Goal: Task Accomplishment & Management: Use online tool/utility

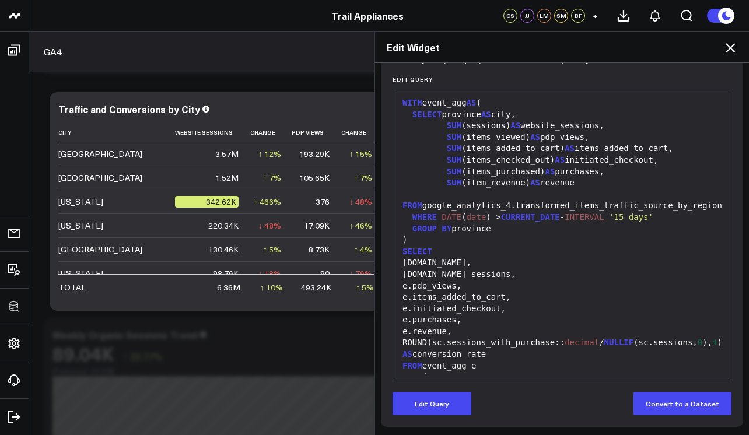
scroll to position [229, 0]
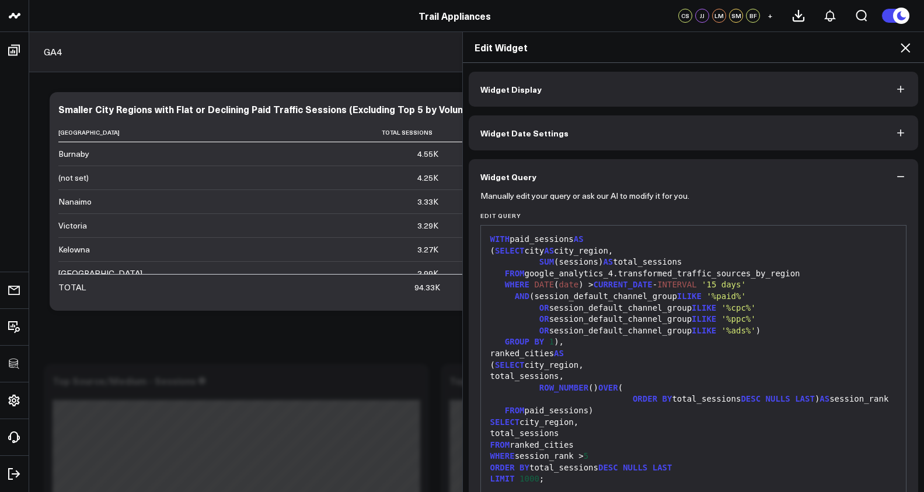
scroll to position [79, 0]
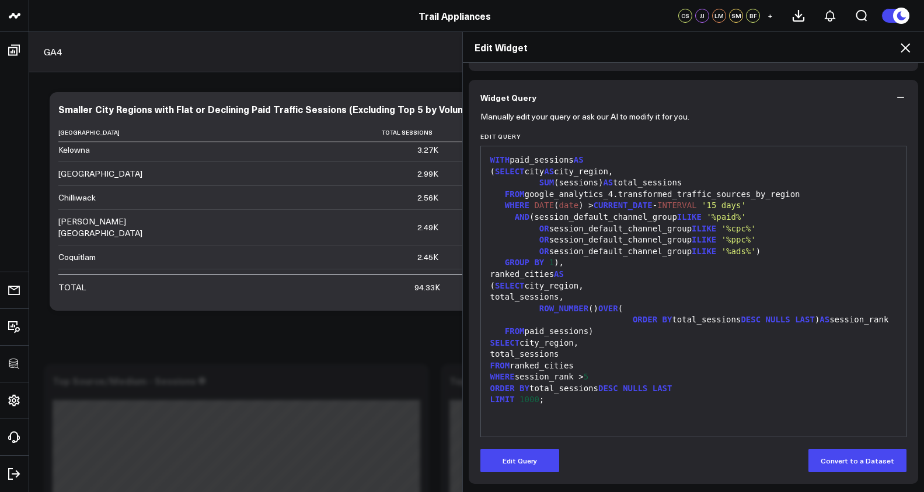
click at [910, 51] on icon at bounding box center [905, 48] width 14 height 14
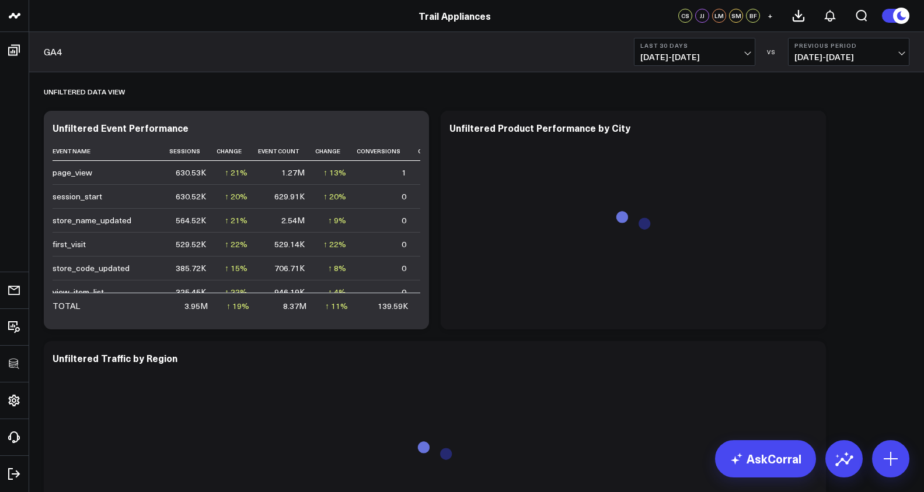
scroll to position [1812, 0]
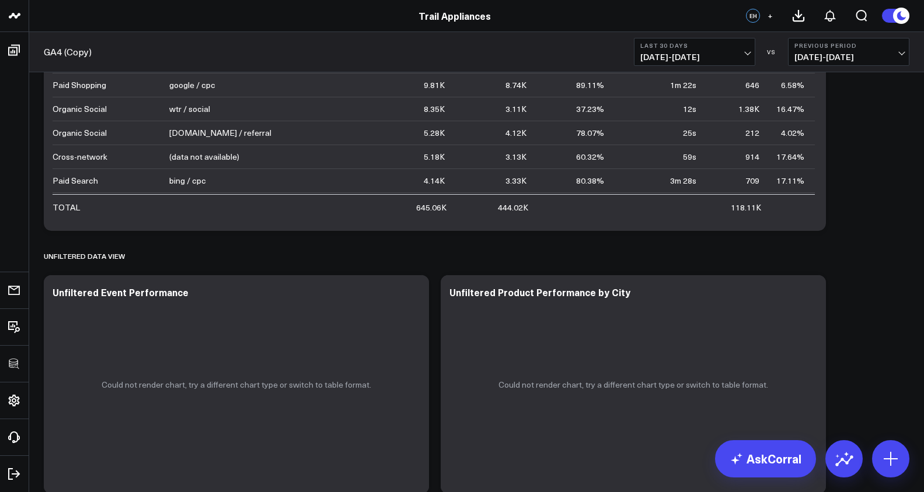
scroll to position [1042, 0]
click at [416, 294] on icon at bounding box center [413, 295] width 14 height 14
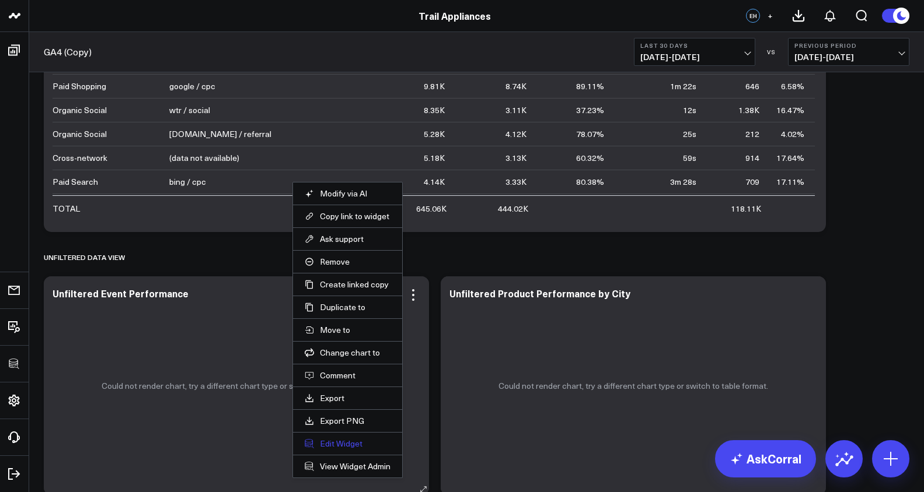
click at [359, 448] on button "Edit Widget" at bounding box center [348, 444] width 86 height 11
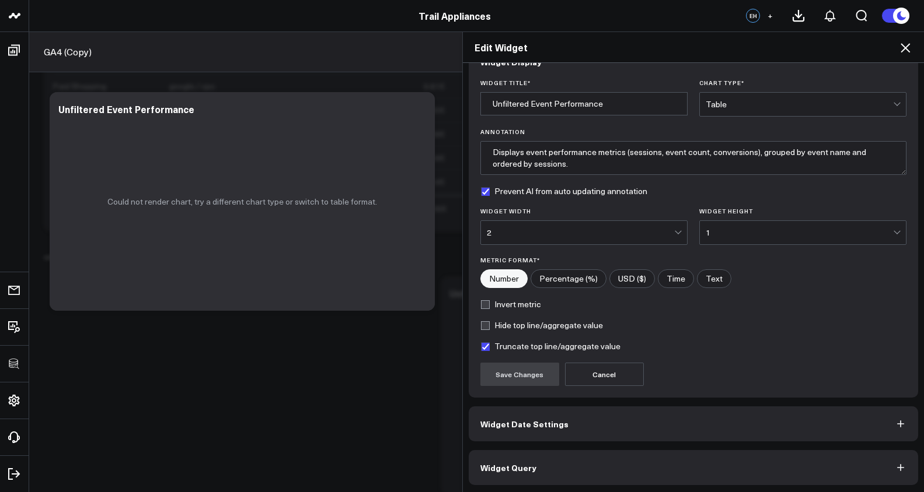
scroll to position [29, 0]
click at [612, 463] on button "Widget Query" at bounding box center [694, 466] width 450 height 35
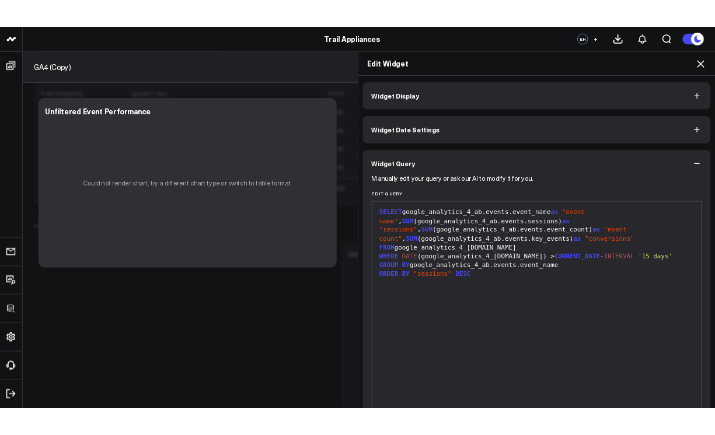
scroll to position [228, 0]
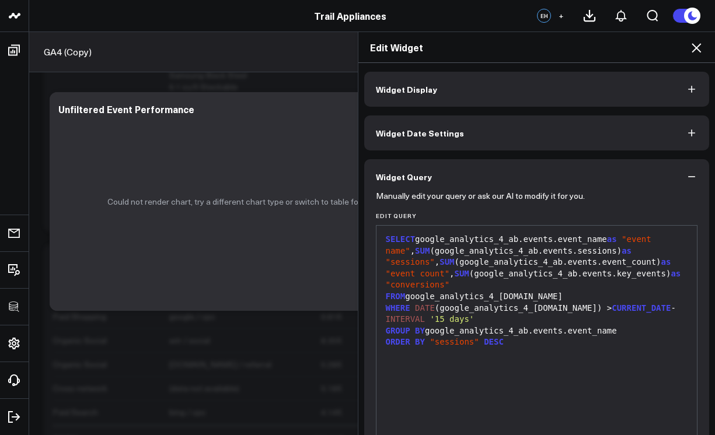
click at [586, 240] on div "SELECT google_analytics_4_ab.events.event_name as "event name" , SUM (google_an…" at bounding box center [536, 262] width 309 height 57
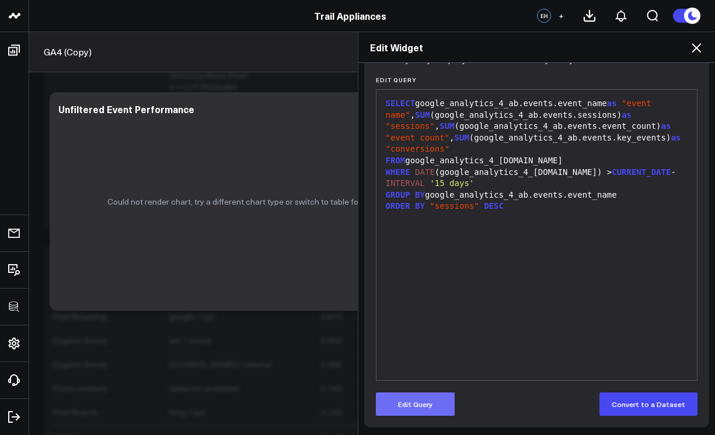
scroll to position [137, 0]
drag, startPoint x: 427, startPoint y: 400, endPoint x: 467, endPoint y: 352, distance: 62.5
click at [427, 400] on button "Edit Query" at bounding box center [415, 403] width 79 height 23
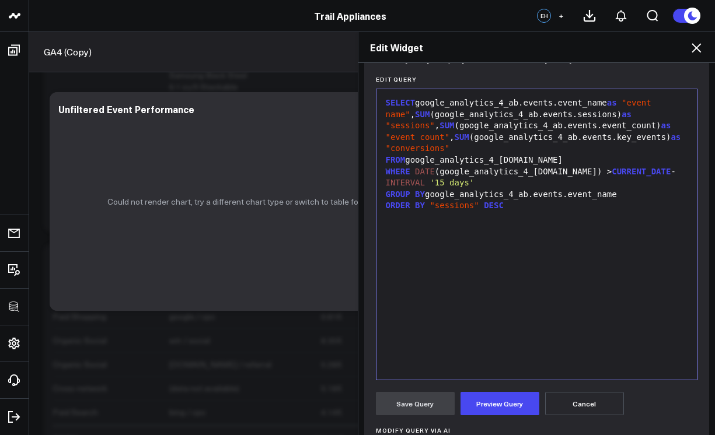
click at [589, 108] on div "SELECT google_analytics_4_ab.events.event_name as "event name" , SUM (google_an…" at bounding box center [536, 125] width 309 height 57
click at [635, 128] on div "SELECT google_analytics_4_ab.events.eventname as "event name" , SUM (google_ana…" at bounding box center [536, 125] width 309 height 57
click at [634, 130] on div "SELECT google_analytics_4_ab.events.eventname as "event name" , SUM (google_ana…" at bounding box center [536, 125] width 309 height 57
click at [638, 140] on div "SELECT google_analytics_4_ab.events.eventname as "event name" , SUM (google_ana…" at bounding box center [536, 125] width 309 height 57
click at [517, 398] on button "Preview Query" at bounding box center [499, 403] width 79 height 23
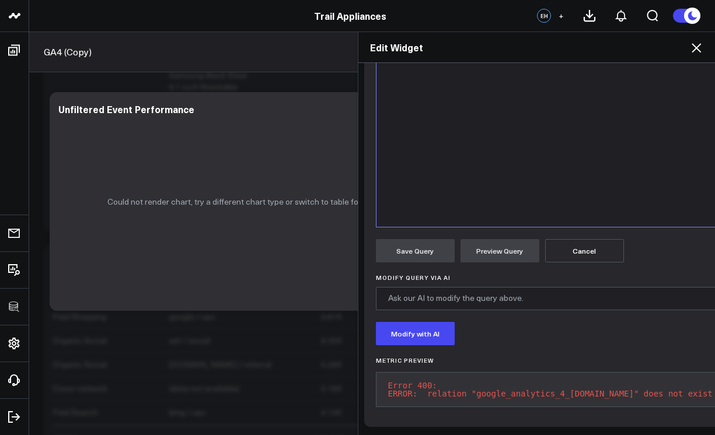
scroll to position [0, 0]
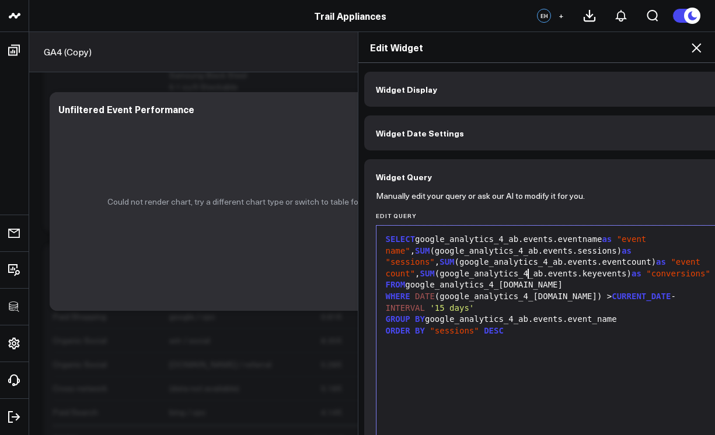
click at [525, 268] on div "SELECT google_analytics_4_ab.events.eventname as "event name" , SUM (google_ana…" at bounding box center [550, 257] width 336 height 46
click at [697, 48] on icon at bounding box center [695, 47] width 9 height 9
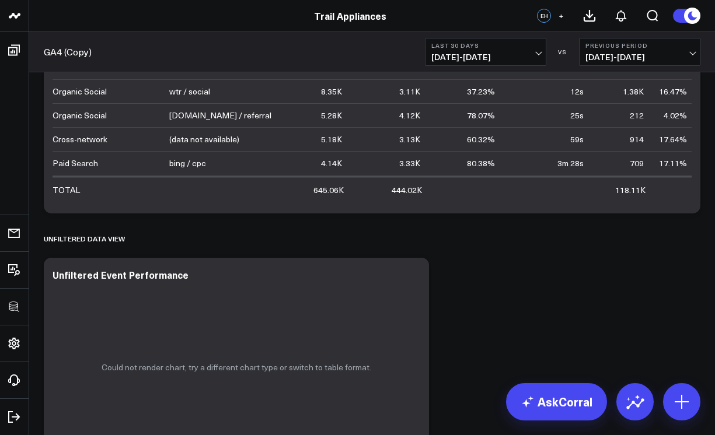
scroll to position [1359, 0]
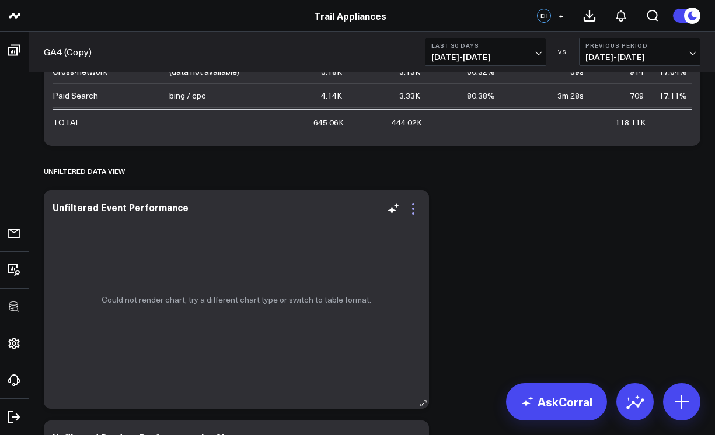
click at [410, 209] on icon at bounding box center [413, 209] width 14 height 14
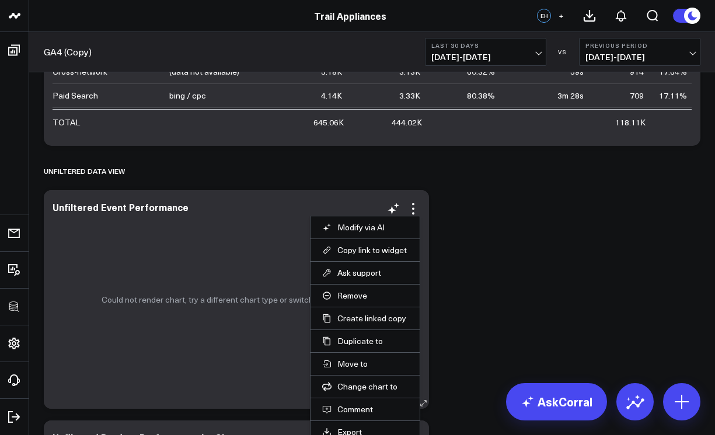
scroll to position [1466, 0]
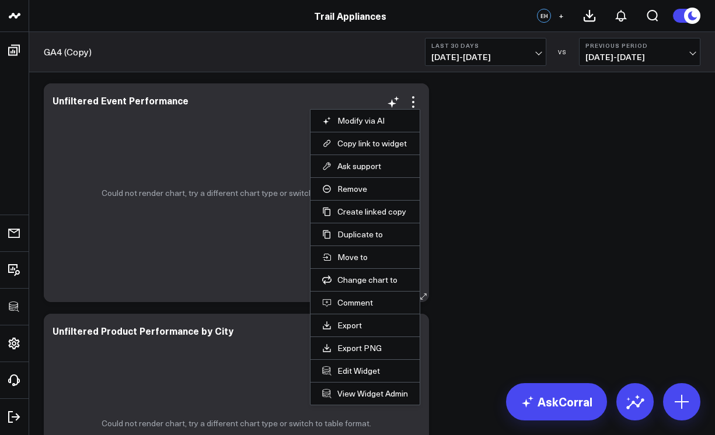
click at [362, 362] on li "Edit Widget" at bounding box center [364, 370] width 109 height 23
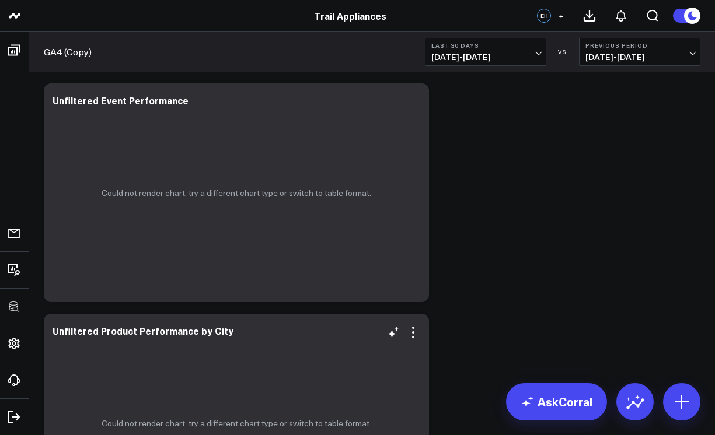
click at [361, 369] on div "Could not render chart, try a different chart type or switch to table format." at bounding box center [236, 423] width 385 height 219
click at [408, 96] on icon at bounding box center [413, 102] width 14 height 14
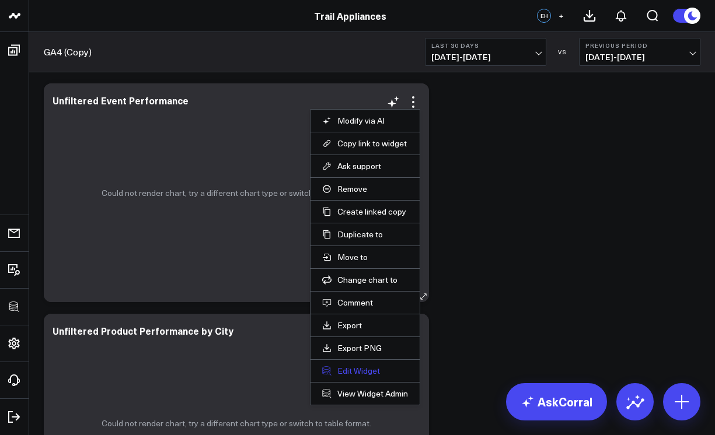
click at [358, 372] on button "Edit Widget" at bounding box center [365, 371] width 86 height 11
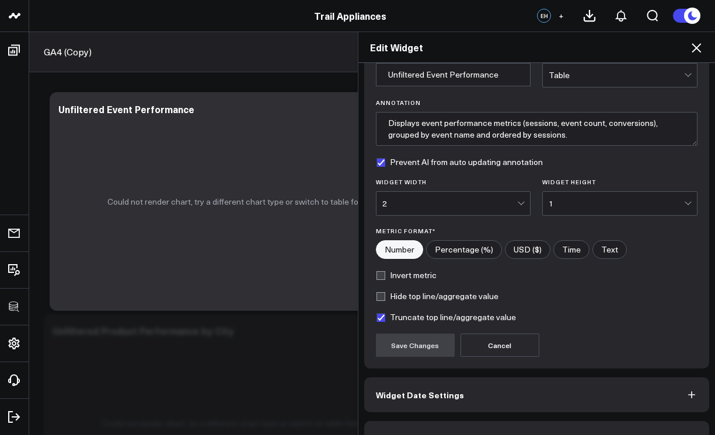
scroll to position [86, 0]
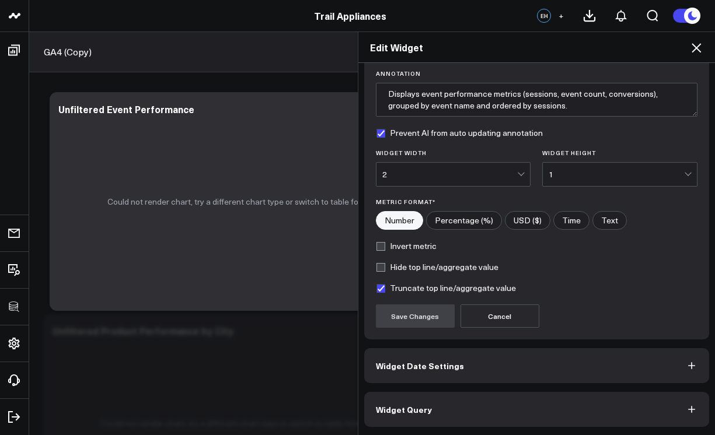
click at [442, 406] on button "Widget Query" at bounding box center [536, 409] width 345 height 35
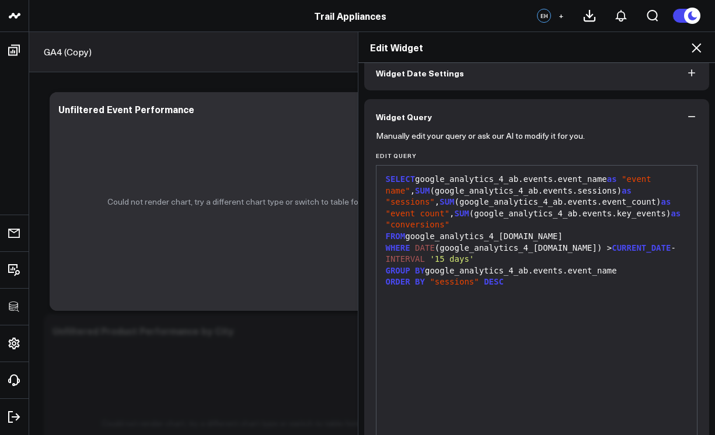
scroll to position [58, 0]
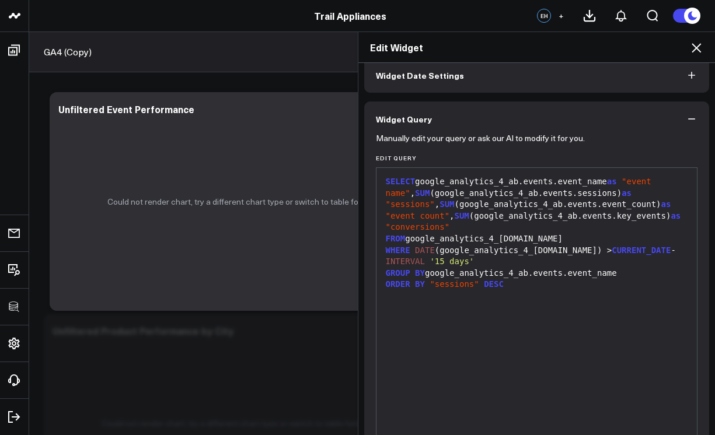
click at [532, 184] on div "SELECT google_analytics_4_ab.events.event_name as "event name" , SUM (google_an…" at bounding box center [536, 204] width 309 height 57
click at [526, 184] on div "SELECT google_analytics_4_ab.events.event_name as "event name" , SUM (google_an…" at bounding box center [536, 204] width 309 height 57
click at [525, 184] on div "SELECT google_analytics_4_ab.events.event_name as "event name" , SUM (google_an…" at bounding box center [536, 204] width 309 height 57
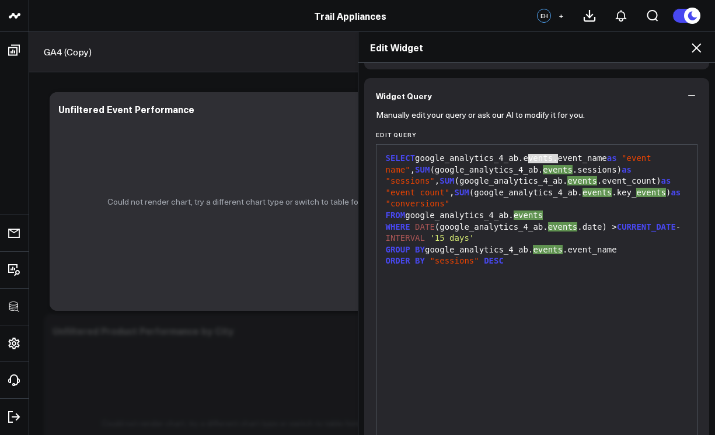
scroll to position [137, 0]
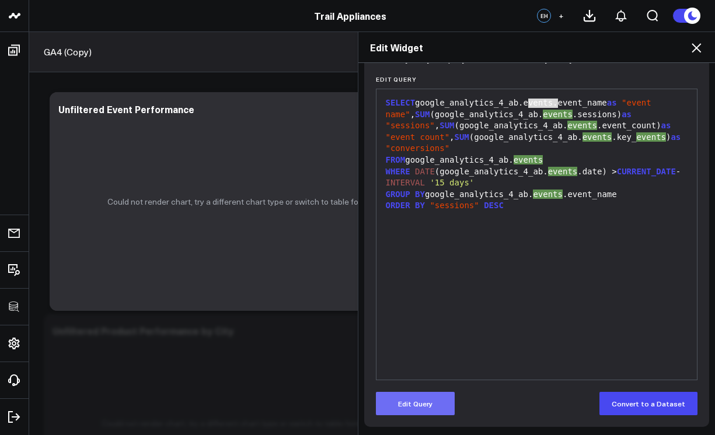
click at [417, 399] on button "Edit Query" at bounding box center [415, 403] width 79 height 23
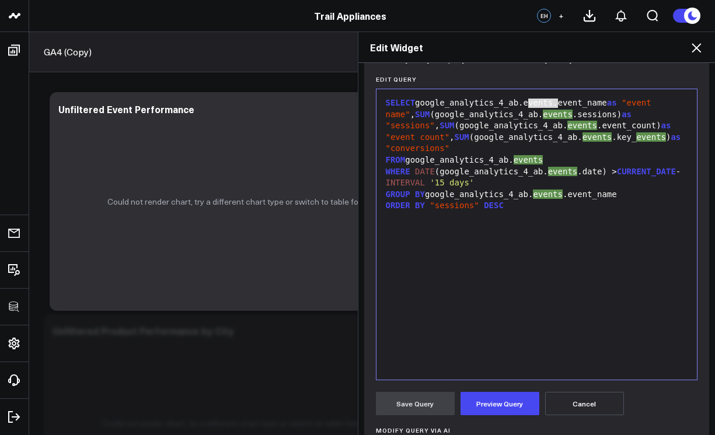
drag, startPoint x: 567, startPoint y: 189, endPoint x: 563, endPoint y: 176, distance: 13.5
click at [567, 189] on div "GROUP BY google_analytics_4_ab. events .event_name" at bounding box center [536, 195] width 309 height 12
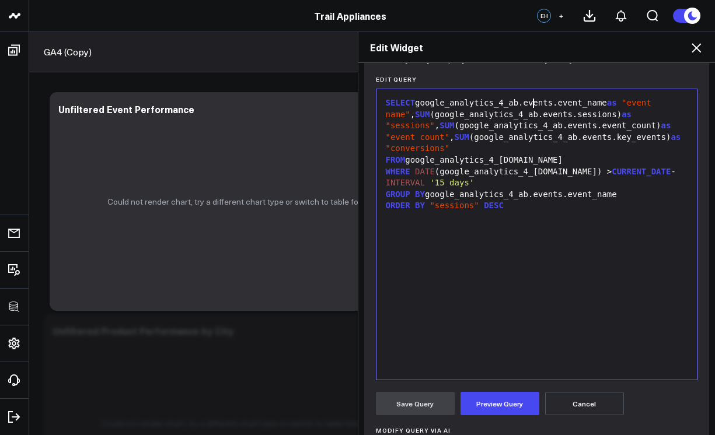
click at [525, 106] on div "SELECT google_analytics_4_ab.events.event_name as "event name" , SUM (google_an…" at bounding box center [536, 125] width 309 height 57
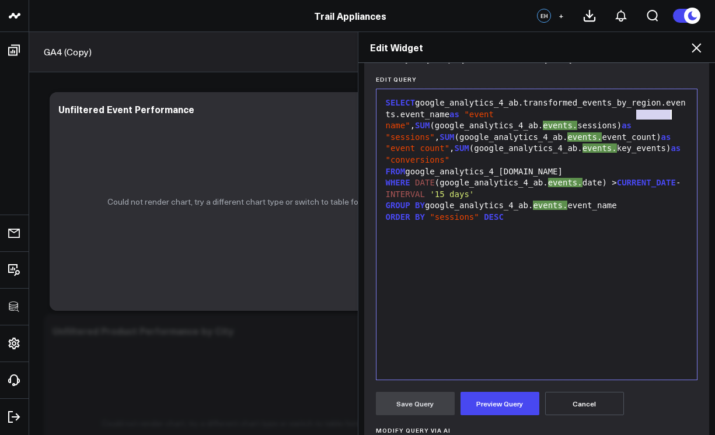
drag, startPoint x: 633, startPoint y: 118, endPoint x: 666, endPoint y: 117, distance: 33.3
click at [666, 117] on div "SELECT google_analytics_4_ab.transformed_events_by_region.events.event_name as …" at bounding box center [536, 131] width 309 height 69
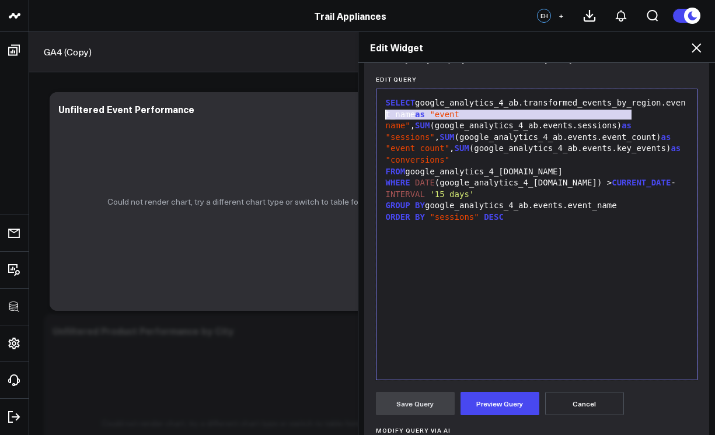
drag, startPoint x: 558, startPoint y: 111, endPoint x: 373, endPoint y: 111, distance: 185.6
click at [376, 111] on div "Selection deleted 9 1 2 3 4 5 › ⌄ SELECT google_analytics_4_ab.transformed_even…" at bounding box center [537, 235] width 322 height 292
copy div "google_analytics_4_ab.transformed_events_by_region"
click at [535, 139] on div "SELECT google_analytics_4_ab.transformed_events_by_region.event_name as "event …" at bounding box center [536, 131] width 309 height 69
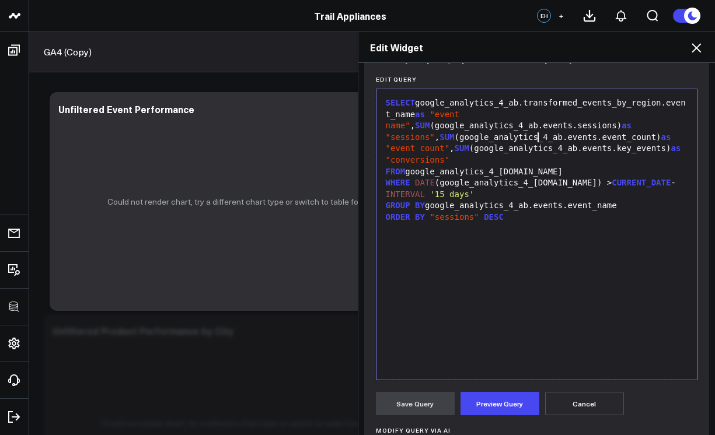
click at [429, 127] on span "SUM" at bounding box center [422, 125] width 15 height 9
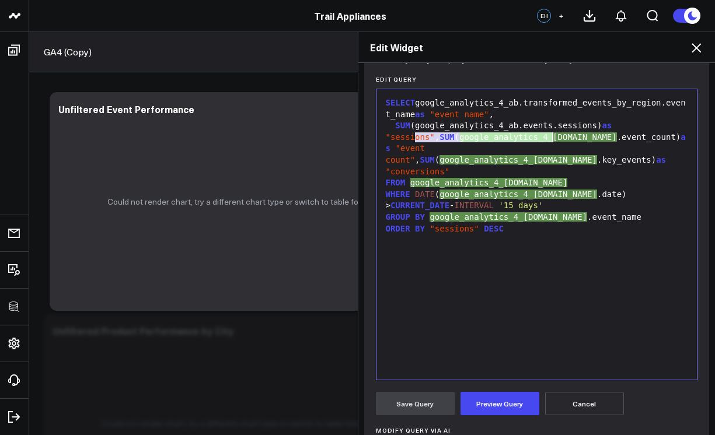
drag, startPoint x: 413, startPoint y: 138, endPoint x: 550, endPoint y: 137, distance: 137.1
click at [550, 137] on div "SUM (google_analytics_4_ab.events.sessions) as "sessions" , SUM ( google_analyt…" at bounding box center [536, 148] width 309 height 57
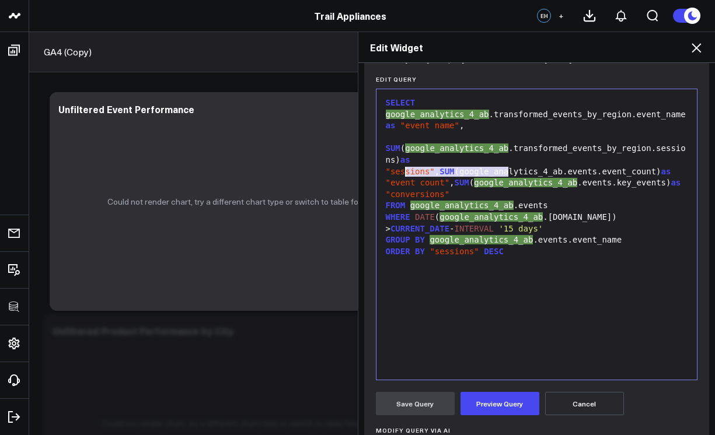
drag, startPoint x: 505, startPoint y: 174, endPoint x: 402, endPoint y: 174, distance: 103.3
click at [402, 174] on div "SUM ( google_analytics_4_ab .transformed_events_by_region.sessions) as "session…" at bounding box center [536, 166] width 309 height 69
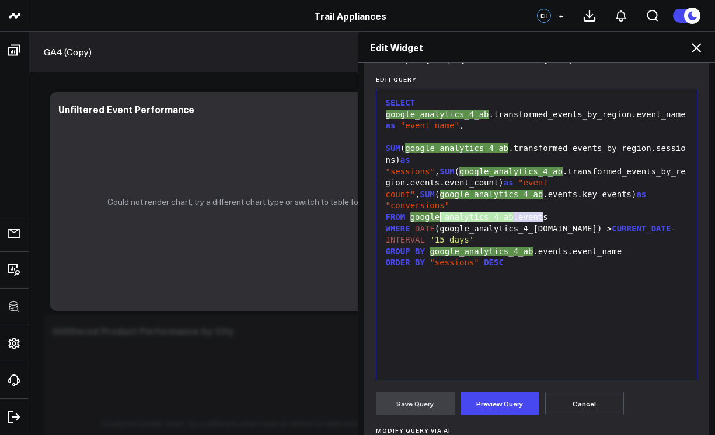
drag, startPoint x: 539, startPoint y: 219, endPoint x: 435, endPoint y: 221, distance: 103.3
click at [435, 223] on div "WHERE DATE (google_analytics_4_ab.events.date) > CURRENT_DATE - INTERVAL '15 da…" at bounding box center [536, 234] width 309 height 23
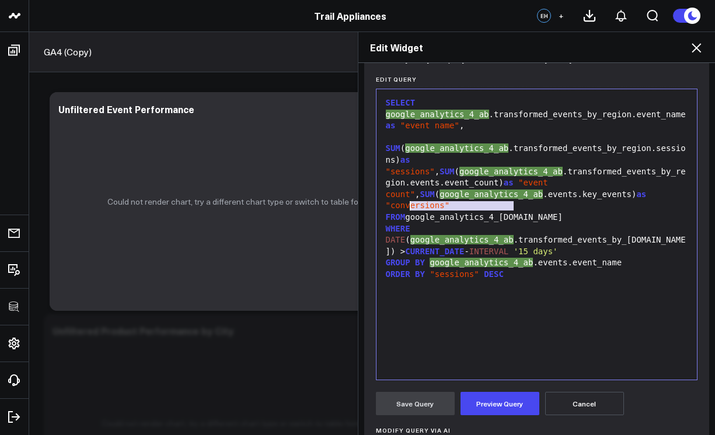
drag, startPoint x: 509, startPoint y: 206, endPoint x: 407, endPoint y: 209, distance: 102.8
click at [407, 212] on div "FROM google_analytics_4_ab.events" at bounding box center [536, 218] width 309 height 12
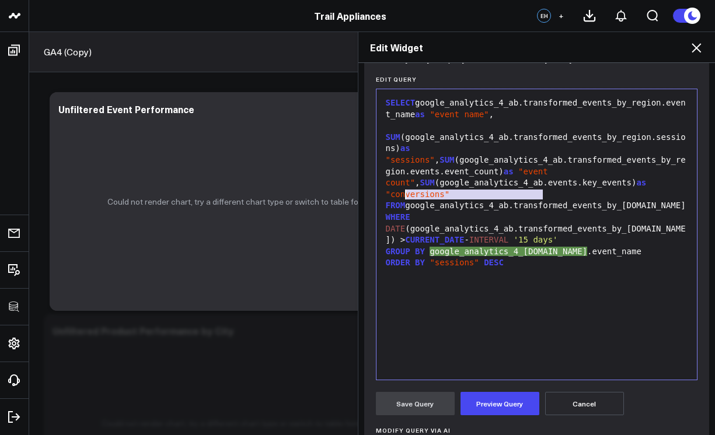
drag, startPoint x: 539, startPoint y: 195, endPoint x: 403, endPoint y: 200, distance: 136.6
click at [403, 200] on div "SUM (google_analytics_4_ab.transformed_events_by_region.sessions) as "sessions"…" at bounding box center [536, 160] width 309 height 80
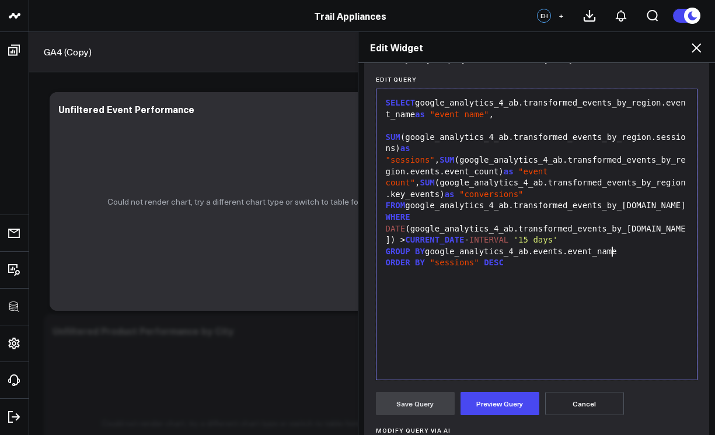
click at [608, 246] on div "WHERE DATE (google_analytics_4_ab.transformed_events_by_region.events.date) > C…" at bounding box center [536, 229] width 309 height 34
click at [502, 212] on div "FROM google_analytics_4_ab.transformed_events_by_region.events" at bounding box center [536, 206] width 309 height 12
click at [382, 196] on div "SUM (google_analytics_4_ab.transformed_events_by_region.sessions) as "sessions"…" at bounding box center [536, 160] width 309 height 80
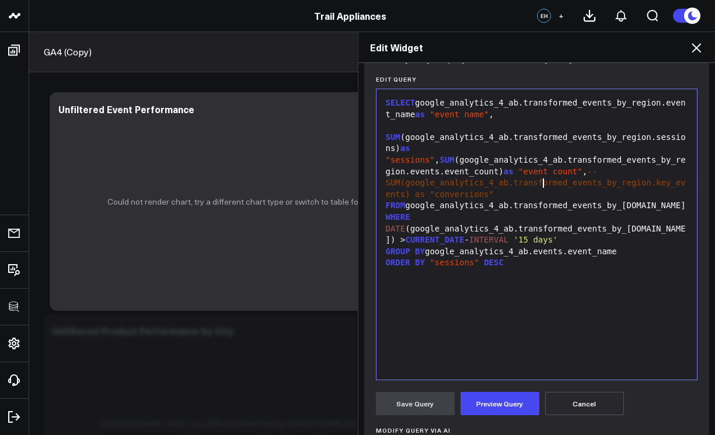
click at [539, 185] on span "--SUM(google_analytics_4_ab.transformed_events_by_region.key_events) as "conver…" at bounding box center [536, 183] width 300 height 32
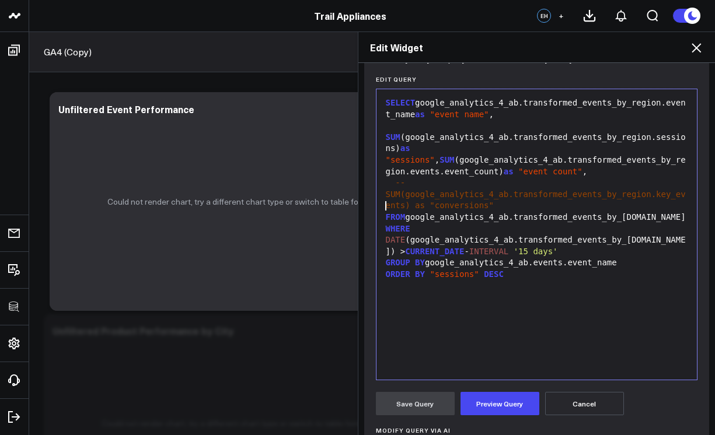
click at [386, 207] on span "--SUM(google_analytics_4_ab.transformed_events_by_region.key_events) as "conver…" at bounding box center [536, 194] width 300 height 32
click at [502, 212] on div "--SUM(google_analytics_4_ab.transformed_events_by_region.key_events) as "conver…" at bounding box center [536, 194] width 309 height 34
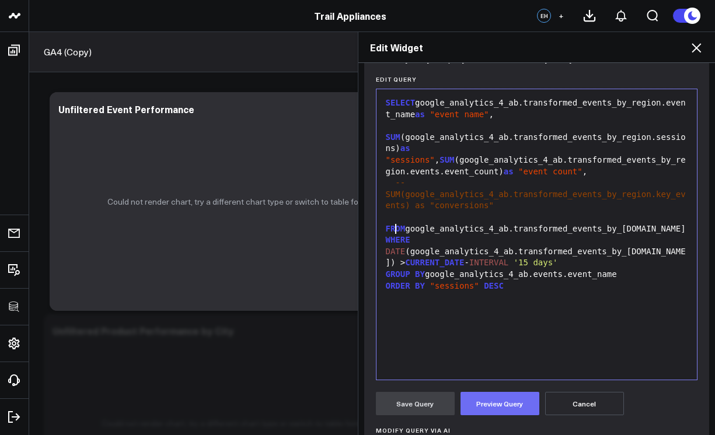
click at [479, 410] on button "Preview Query" at bounding box center [499, 403] width 79 height 23
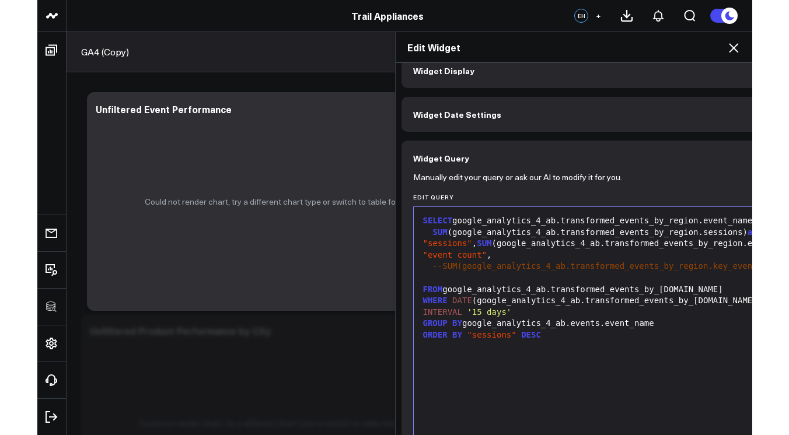
scroll to position [19, 0]
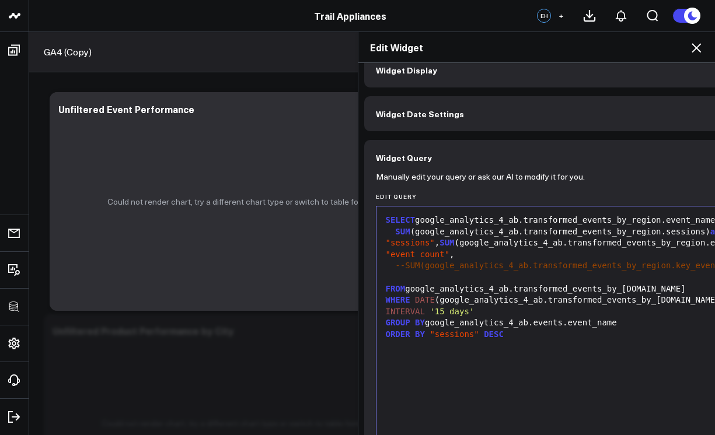
click at [585, 351] on div "SELECT google_analytics_4_ab.transformed_events_by_region.event_name as "event …" at bounding box center [601, 351] width 439 height 279
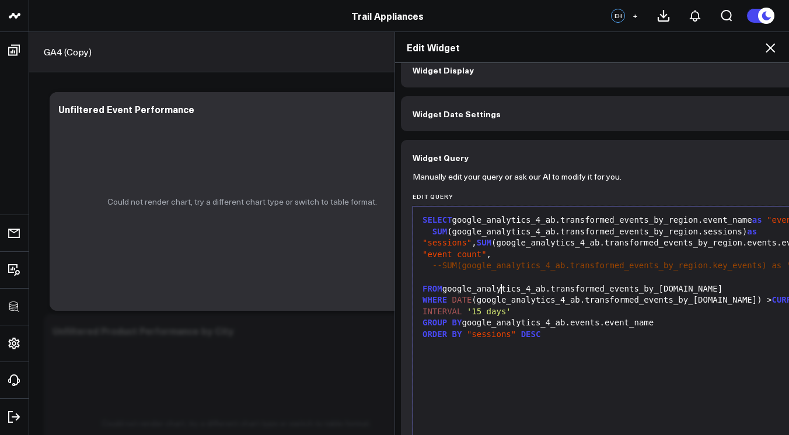
click at [496, 292] on div "FROM google_analytics_4_ab.transformed_events_by_region.events" at bounding box center [638, 290] width 439 height 12
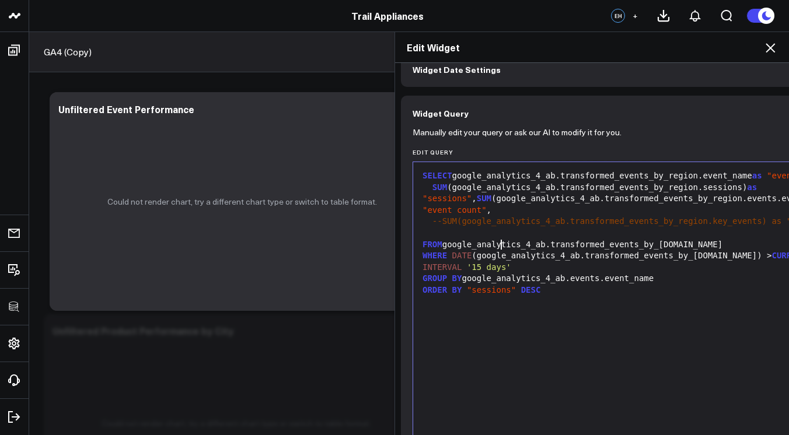
scroll to position [0, 0]
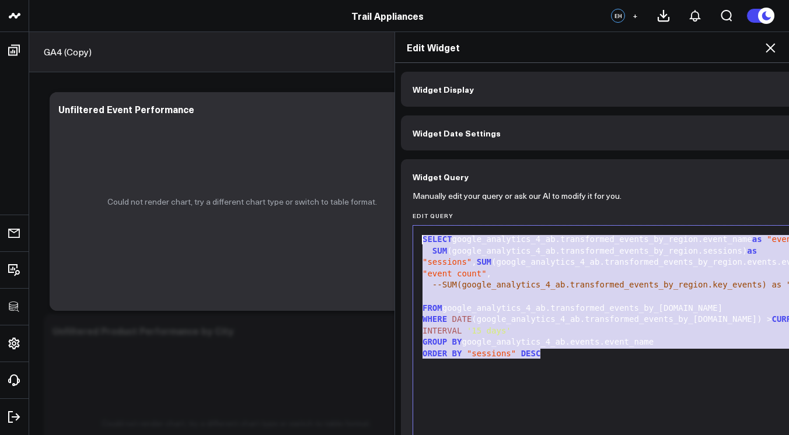
drag, startPoint x: 647, startPoint y: 363, endPoint x: 396, endPoint y: 229, distance: 284.5
copy div "SELECT google_analytics_4_ab.transformed_events_by_region.event_name as "event …"
click at [588, 319] on div "WHERE DATE (google_analytics_4_ab.transformed_events_by_region.events.date) > C…" at bounding box center [638, 325] width 439 height 23
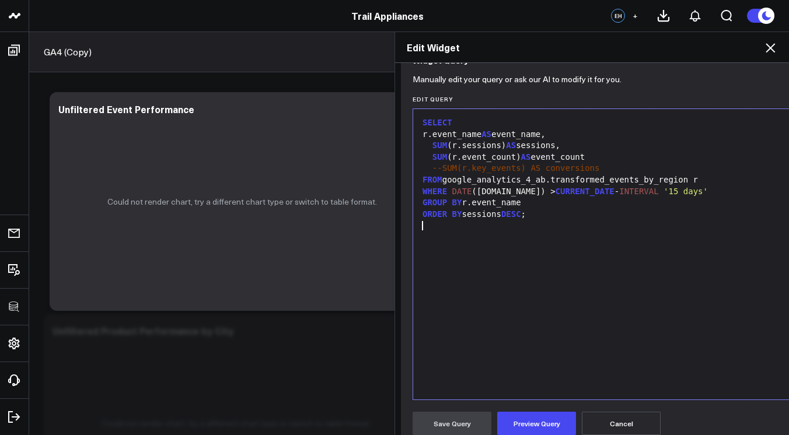
scroll to position [180, 0]
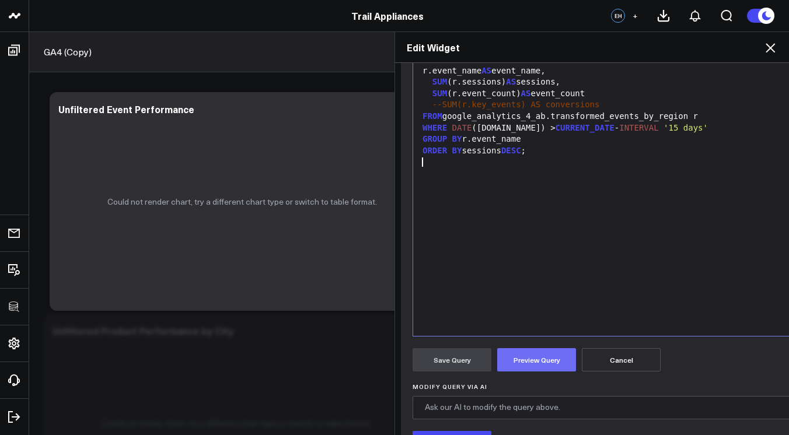
click at [527, 361] on button "Preview Query" at bounding box center [536, 359] width 79 height 23
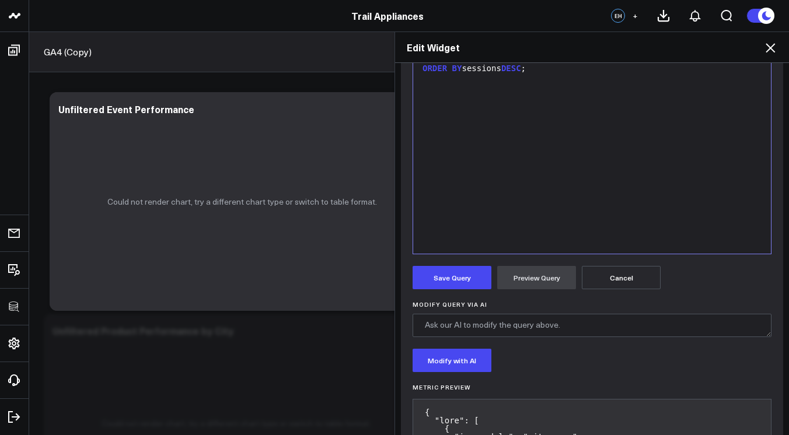
scroll to position [294, 0]
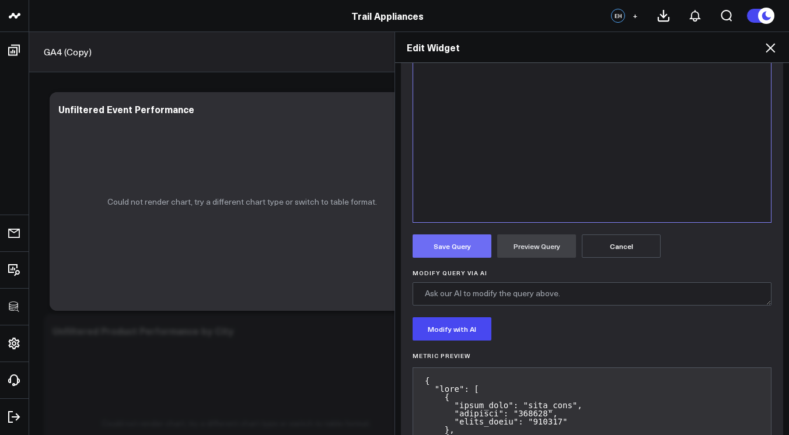
click at [450, 244] on button "Save Query" at bounding box center [452, 246] width 79 height 23
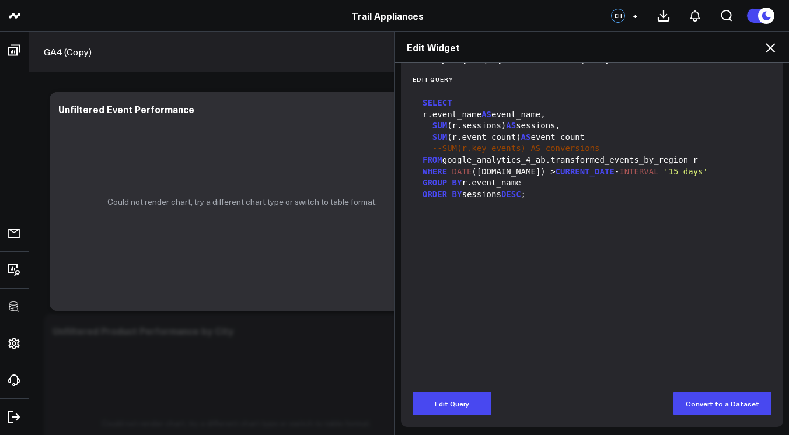
scroll to position [137, 0]
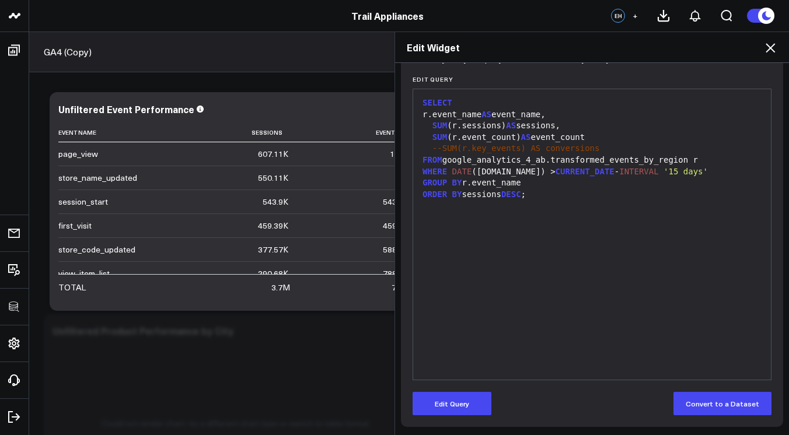
click at [770, 48] on icon at bounding box center [770, 47] width 9 height 9
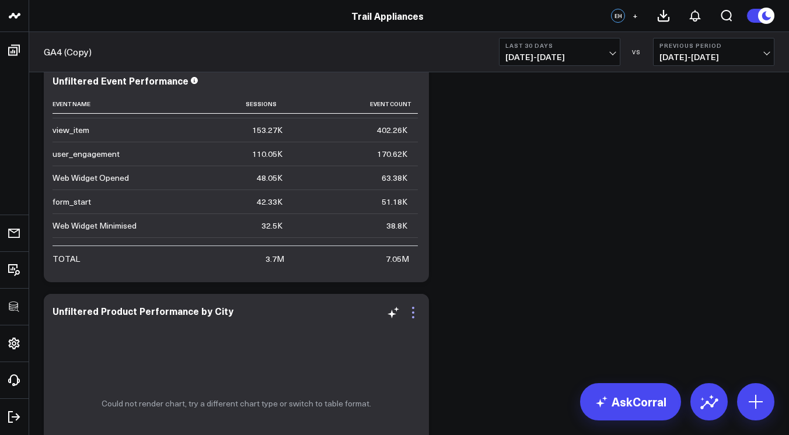
scroll to position [1486, 0]
click at [412, 313] on icon at bounding box center [413, 312] width 14 height 14
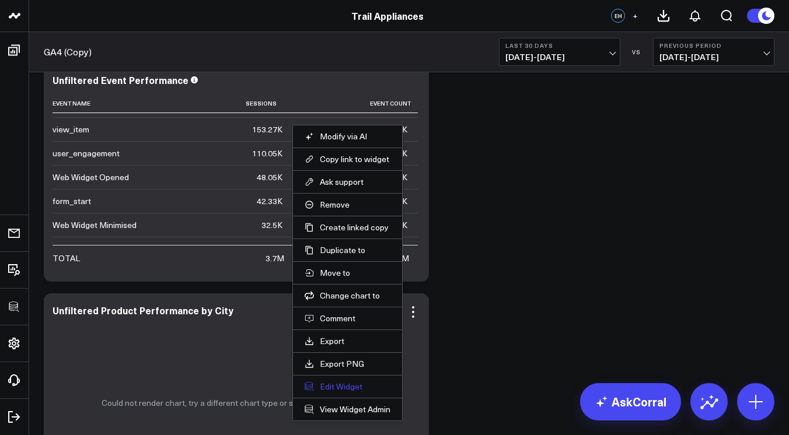
scroll to position [0, 0]
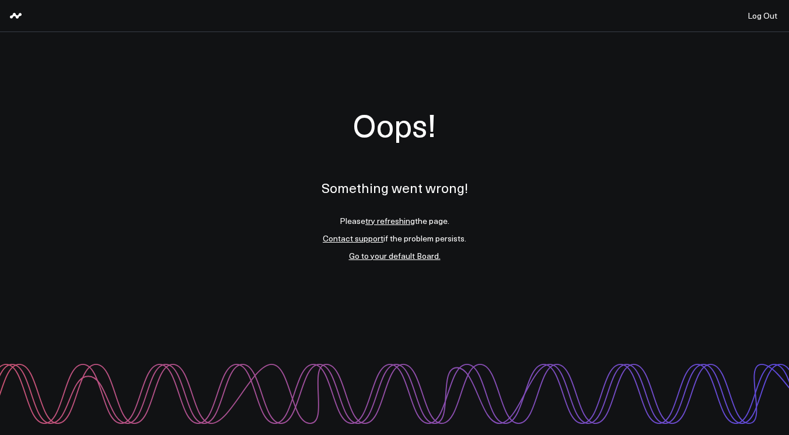
click at [392, 219] on link "try refreshing" at bounding box center [390, 220] width 50 height 11
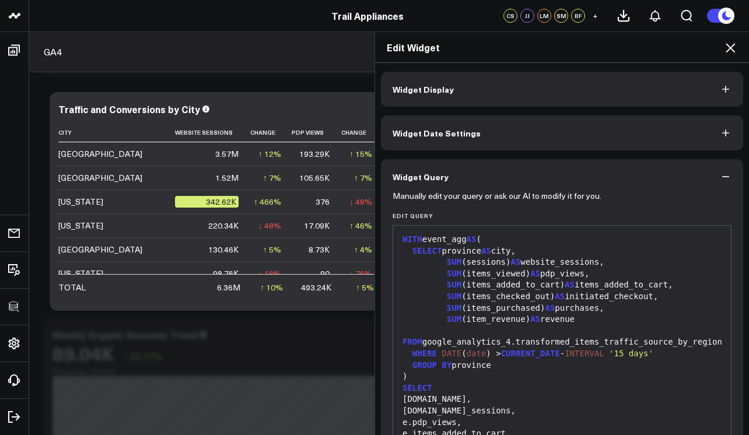
scroll to position [229, 0]
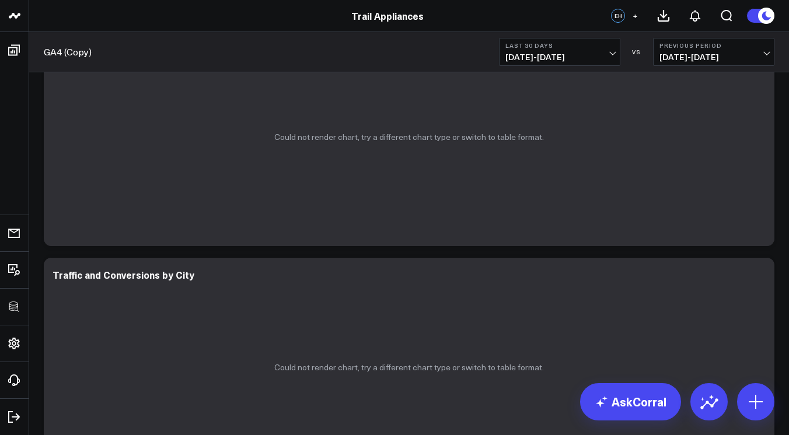
scroll to position [1590, 0]
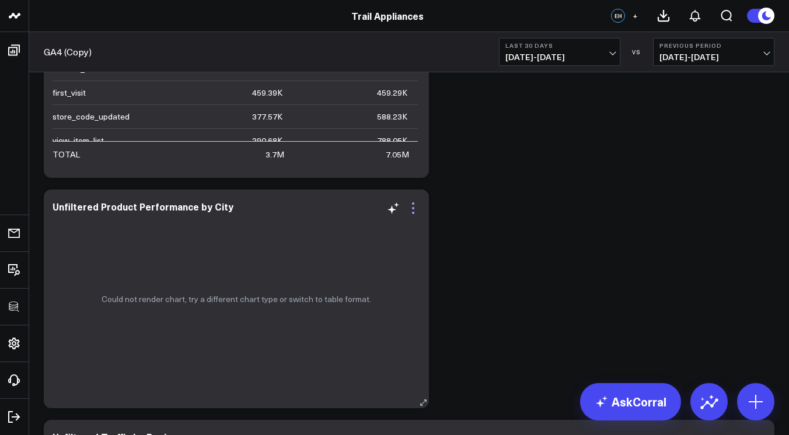
click at [409, 205] on icon at bounding box center [413, 208] width 14 height 14
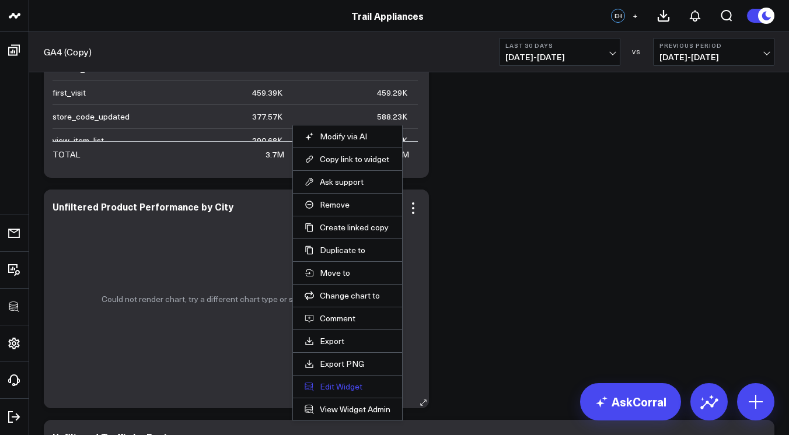
click at [348, 387] on button "Edit Widget" at bounding box center [348, 387] width 86 height 11
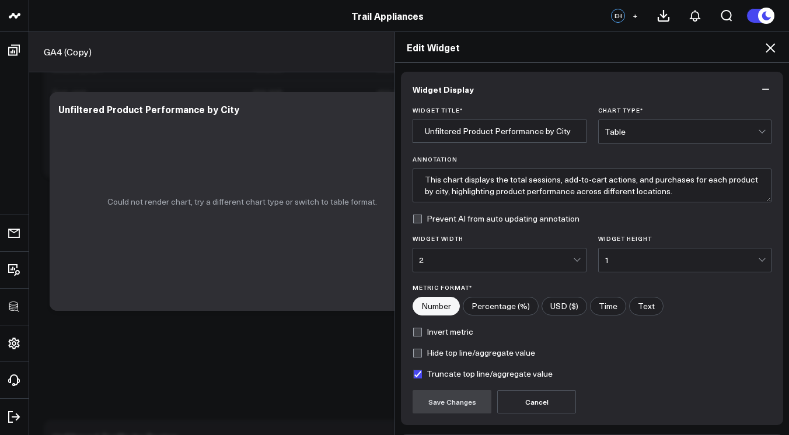
scroll to position [86, 0]
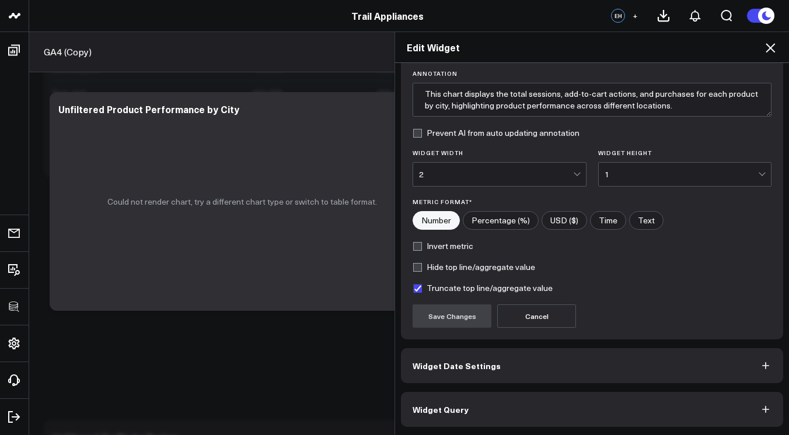
click at [491, 409] on button "Widget Query" at bounding box center [592, 409] width 382 height 35
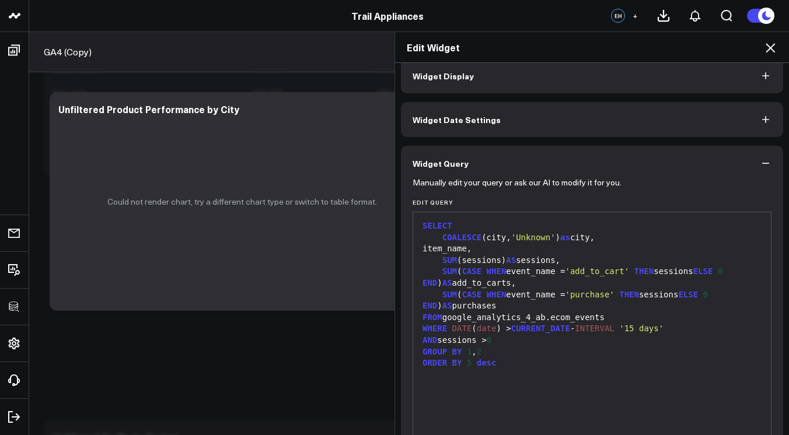
scroll to position [29, 0]
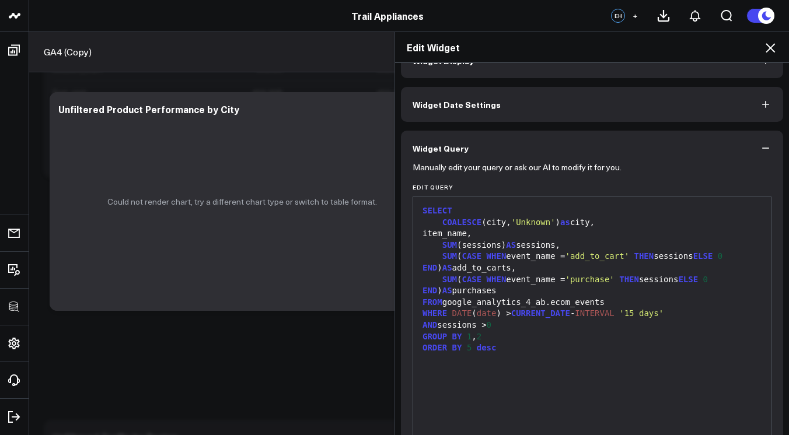
click at [559, 302] on div "FROM google_analytics_4_ab.ecom_events" at bounding box center [592, 303] width 346 height 12
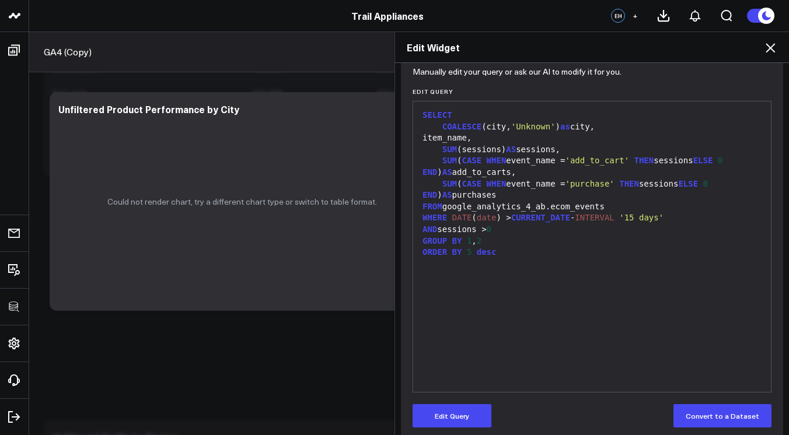
scroll to position [137, 0]
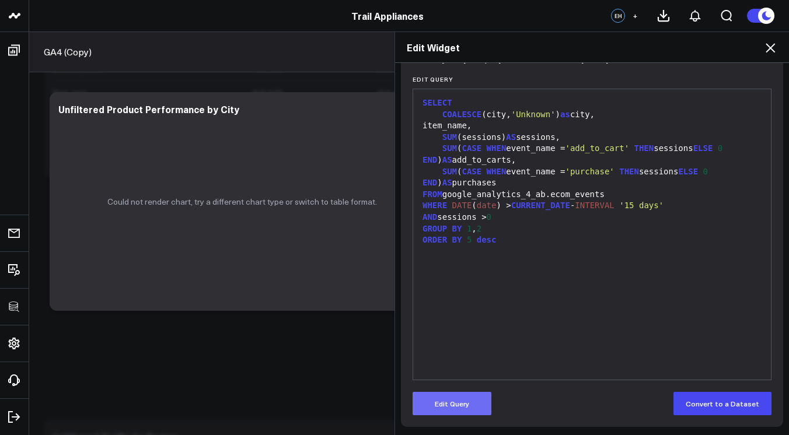
click at [480, 400] on button "Edit Query" at bounding box center [452, 403] width 79 height 23
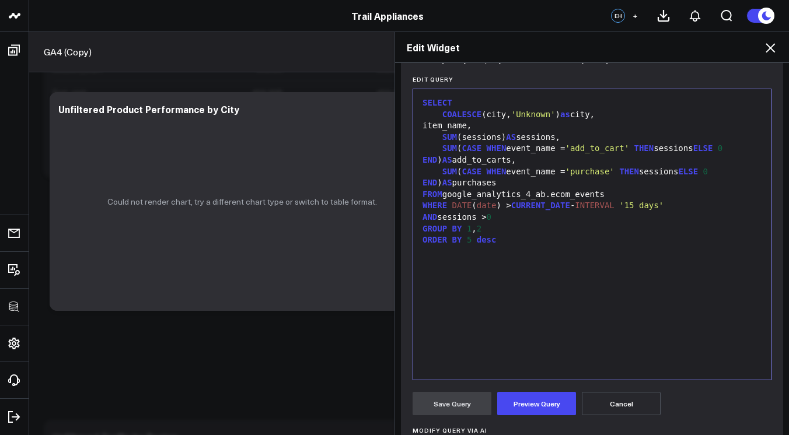
click at [559, 194] on div "FROM google_analytics_4_ab.ecom_events" at bounding box center [592, 195] width 346 height 12
click at [523, 413] on button "Preview Query" at bounding box center [536, 403] width 79 height 23
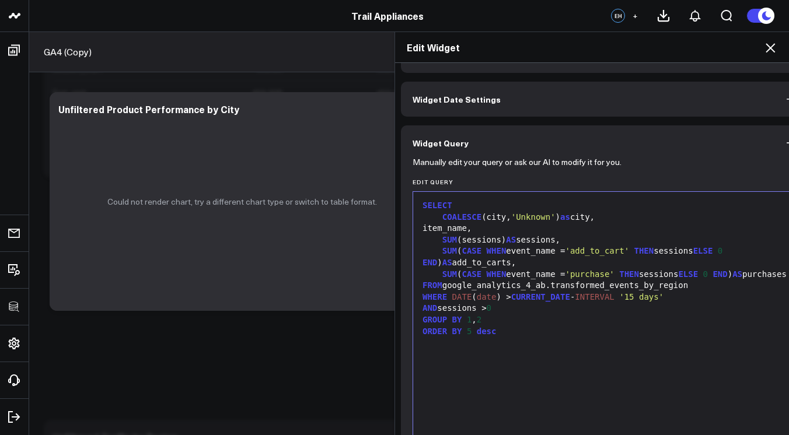
scroll to position [87, 0]
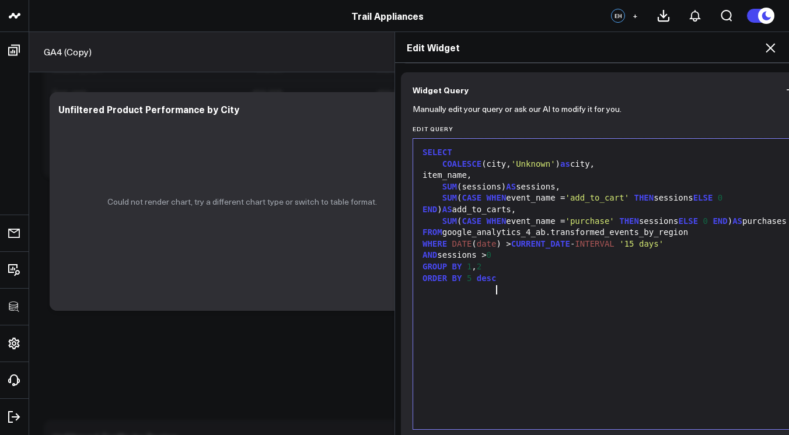
click at [651, 355] on div "SELECT COALESCE (city, 'Unknown' ) as city, item_name, SUM (sessions) AS sessio…" at bounding box center [604, 284] width 371 height 279
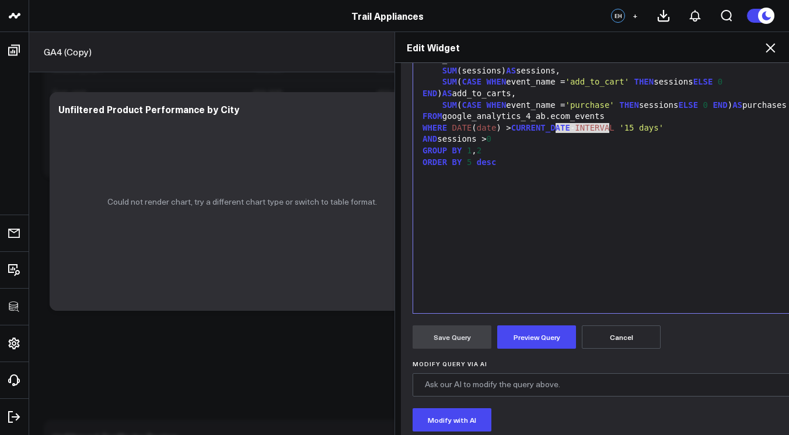
scroll to position [89, 0]
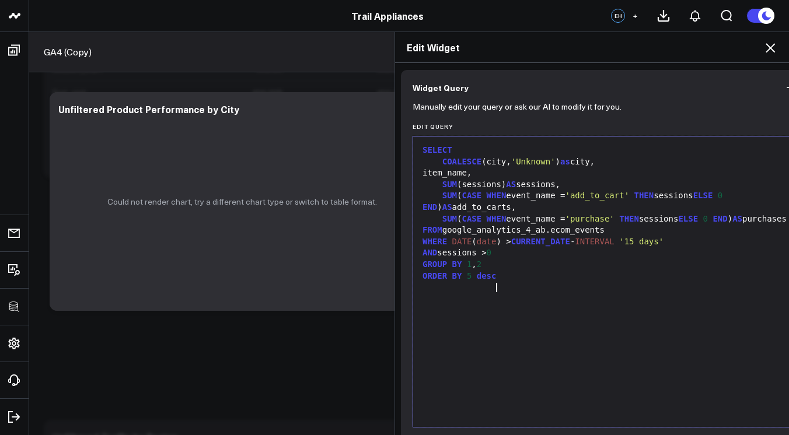
drag, startPoint x: 579, startPoint y: 293, endPoint x: 735, endPoint y: 291, distance: 155.8
click at [735, 282] on div "ORDER BY 5 desc" at bounding box center [604, 277] width 371 height 12
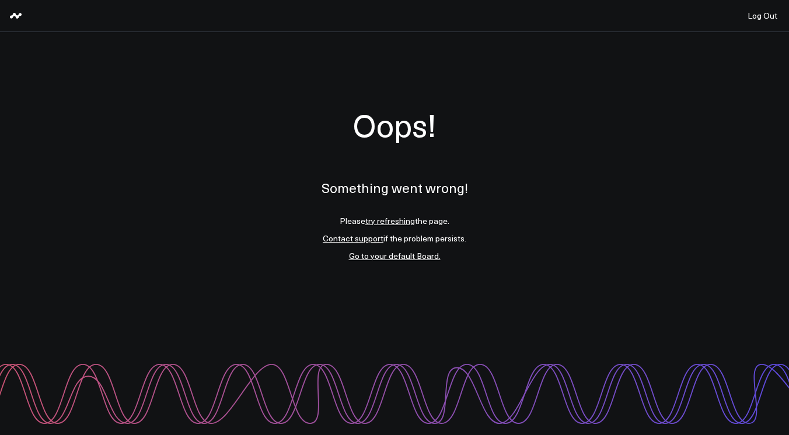
scroll to position [0, 0]
click at [382, 218] on link "try refreshing" at bounding box center [390, 220] width 50 height 11
click at [383, 221] on link "try refreshing" at bounding box center [390, 220] width 50 height 11
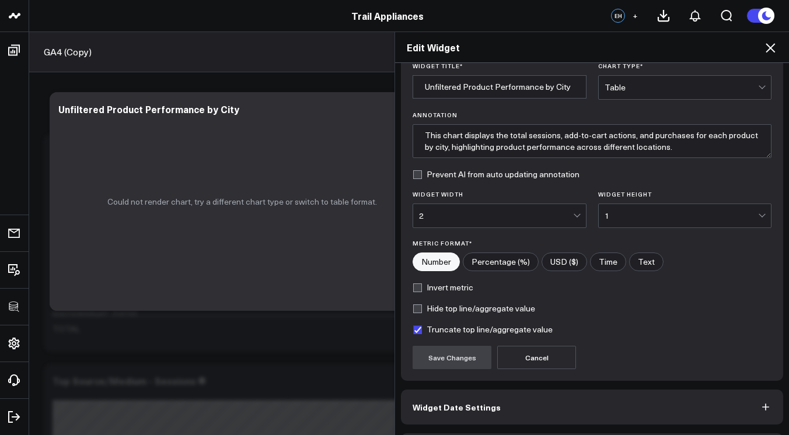
scroll to position [86, 0]
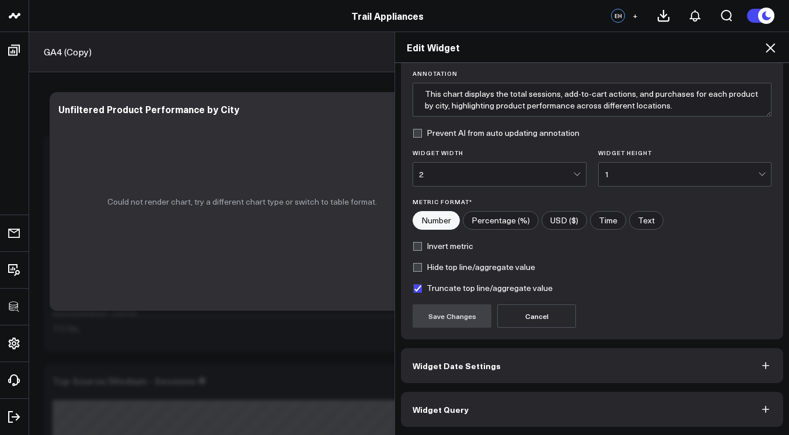
click at [529, 404] on button "Widget Query" at bounding box center [592, 409] width 382 height 35
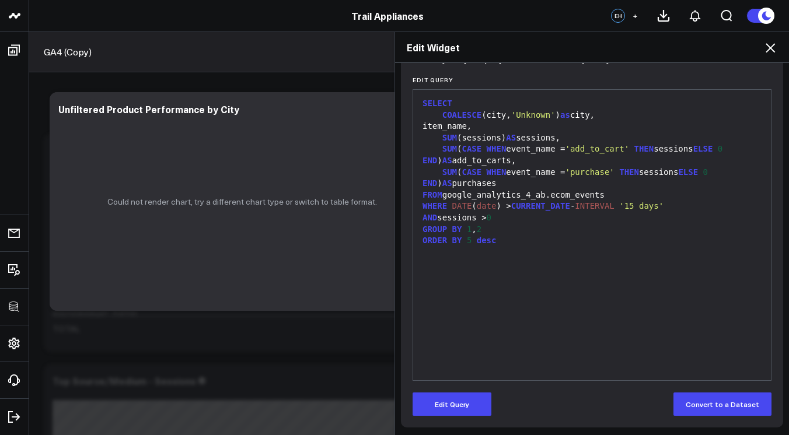
scroll to position [137, 0]
click at [438, 129] on div "item_name," at bounding box center [592, 126] width 346 height 12
click at [452, 415] on button "Edit Query" at bounding box center [452, 403] width 79 height 23
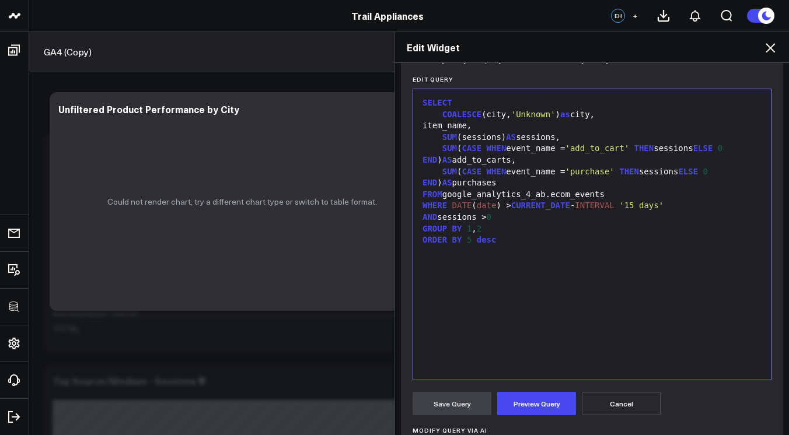
click at [436, 128] on div "item_name," at bounding box center [592, 126] width 346 height 12
drag, startPoint x: 554, startPoint y: 193, endPoint x: 618, endPoint y: 192, distance: 64.2
click at [618, 192] on div "FROM google_analytics_4_ab.ecom_events" at bounding box center [592, 195] width 346 height 12
click at [530, 401] on button "Preview Query" at bounding box center [536, 403] width 79 height 23
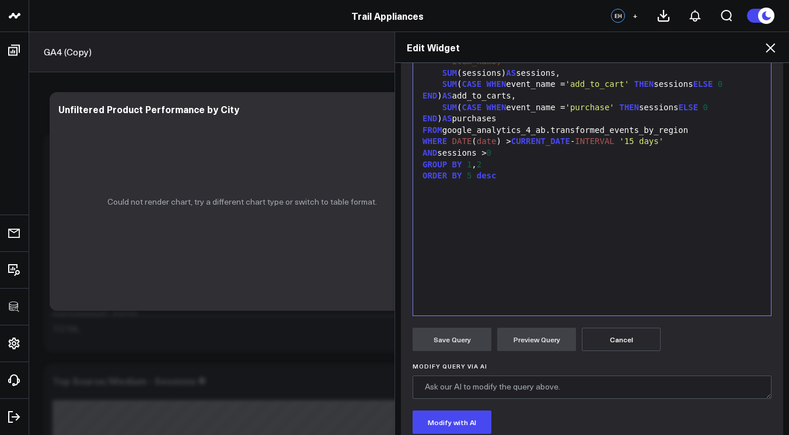
scroll to position [184, 0]
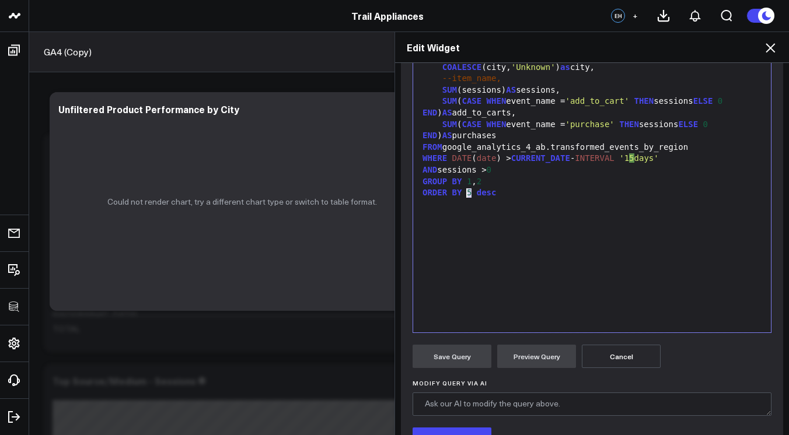
click at [461, 192] on div "ORDER BY 5 desc" at bounding box center [592, 193] width 346 height 12
click at [524, 348] on button "Preview Query" at bounding box center [536, 356] width 79 height 23
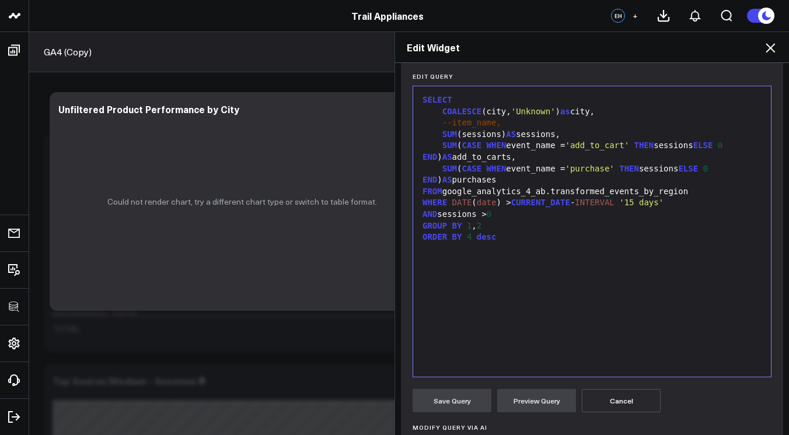
scroll to position [43, 0]
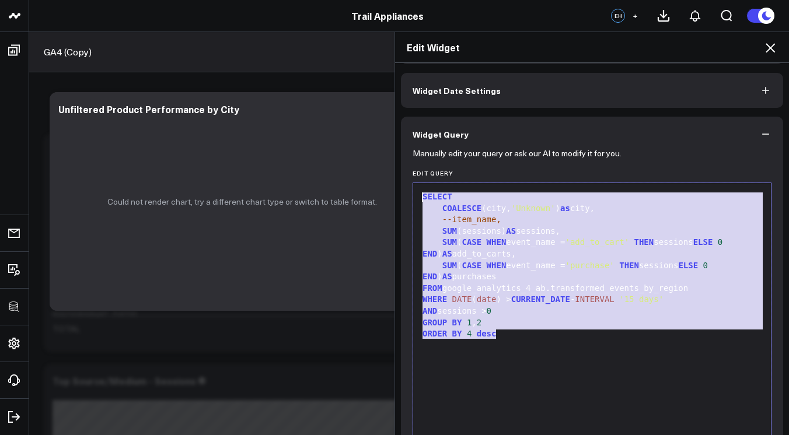
drag, startPoint x: 520, startPoint y: 337, endPoint x: 413, endPoint y: 193, distance: 180.5
click at [413, 193] on div "Selection deleted 99 1 2 3 4 5 6 7 8 9 10 11 › ⌄ SELECT COALESCE (city, 'Unknow…" at bounding box center [592, 329] width 359 height 292
copy div "SELECT COALESCE (city, 'Unknown' ) as city, --item_name, SUM (sessions) AS sess…"
click at [570, 333] on div "ORDER BY 4 desc" at bounding box center [592, 334] width 346 height 12
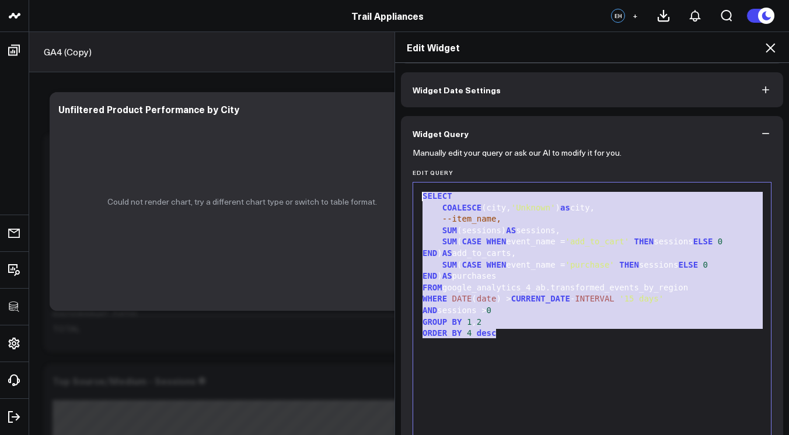
click at [570, 333] on div "ORDER BY 4 desc" at bounding box center [592, 334] width 346 height 12
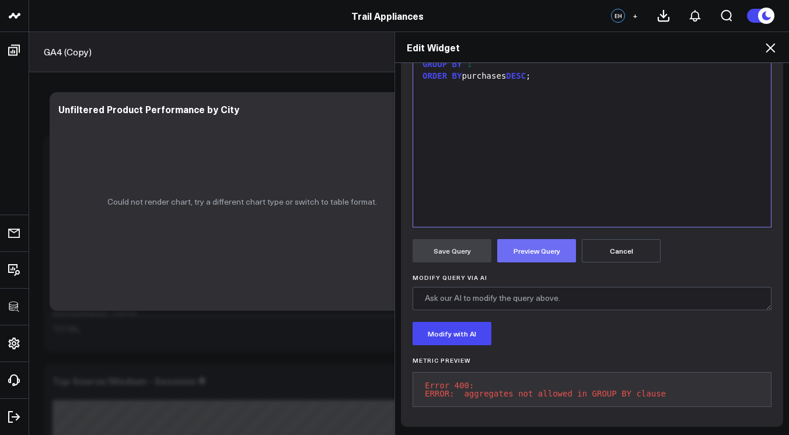
click at [527, 251] on button "Preview Query" at bounding box center [536, 250] width 79 height 23
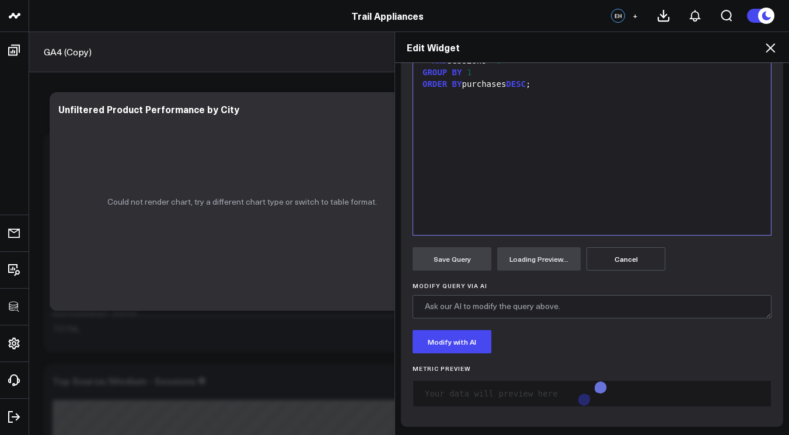
scroll to position [298, 0]
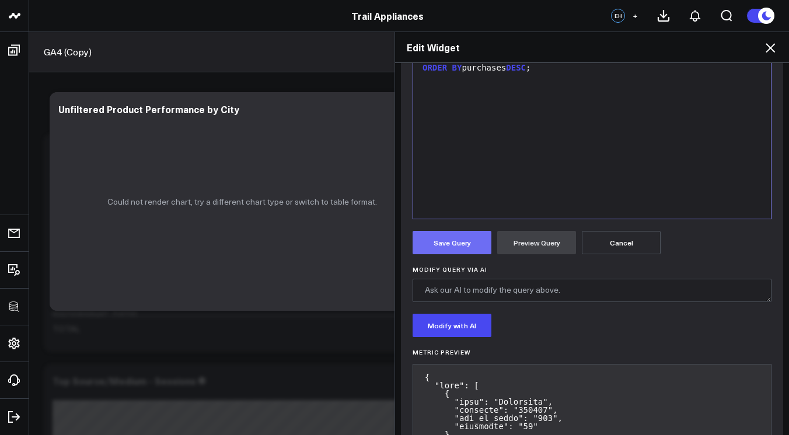
click at [443, 243] on button "Save Query" at bounding box center [452, 242] width 79 height 23
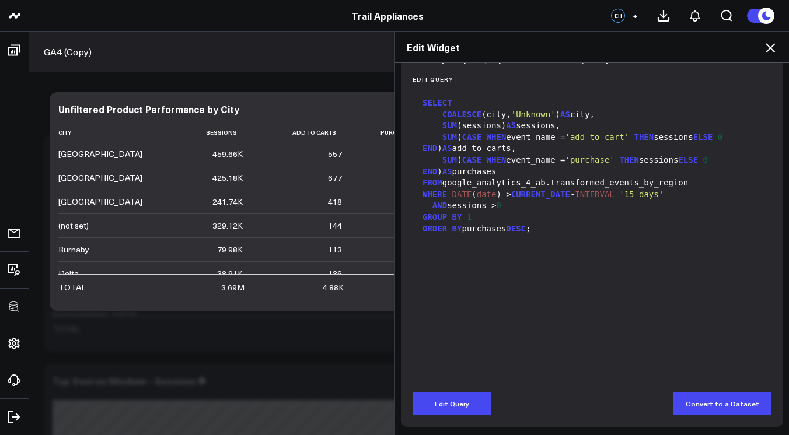
scroll to position [137, 0]
click at [773, 44] on icon at bounding box center [770, 48] width 14 height 14
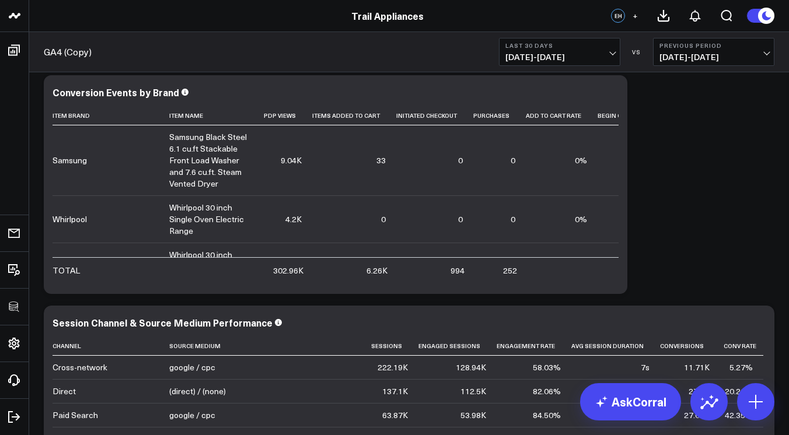
scroll to position [959, 0]
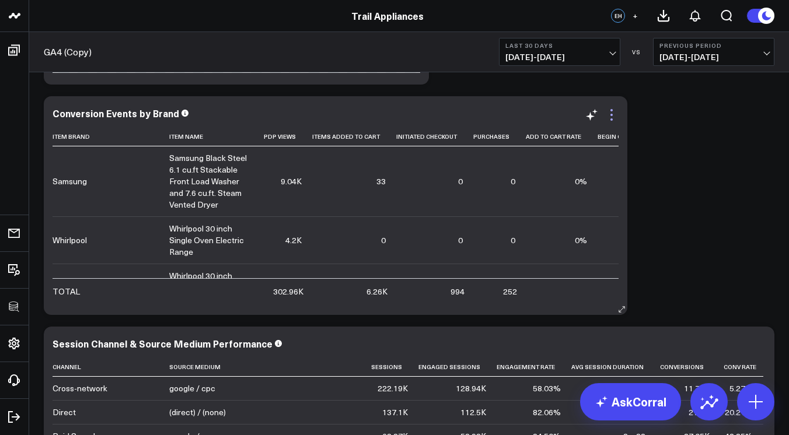
click at [611, 114] on icon at bounding box center [611, 115] width 2 height 2
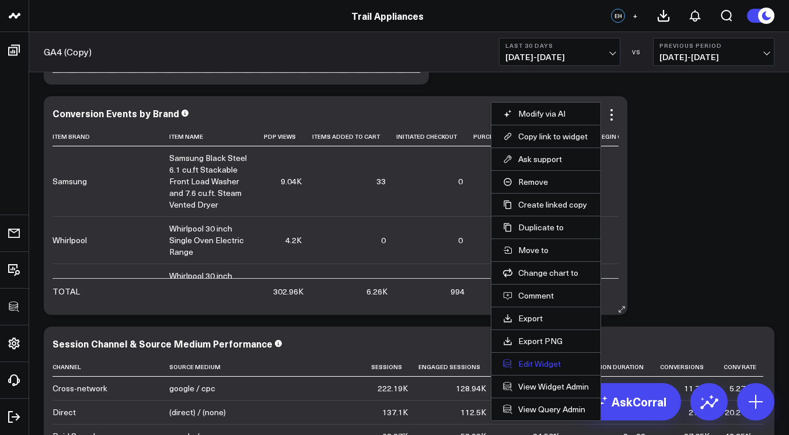
click at [551, 364] on button "Edit Widget" at bounding box center [546, 364] width 86 height 11
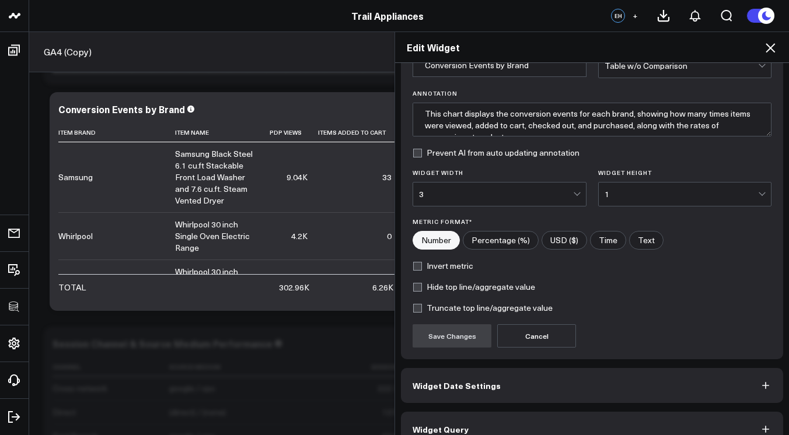
scroll to position [86, 0]
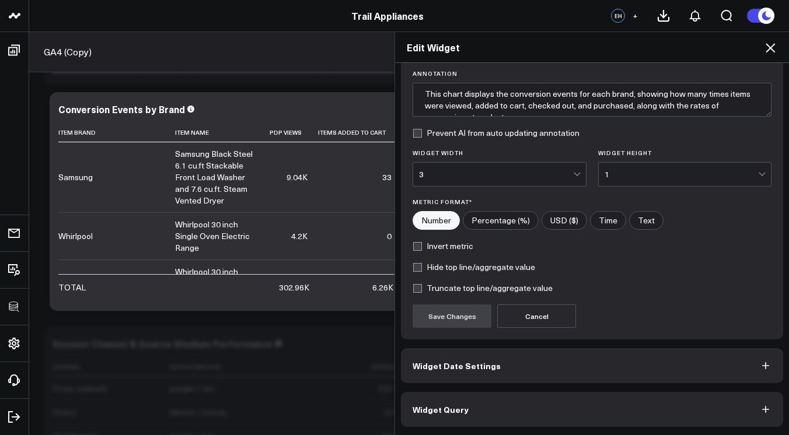
click at [586, 402] on button "Widget Query" at bounding box center [592, 409] width 382 height 35
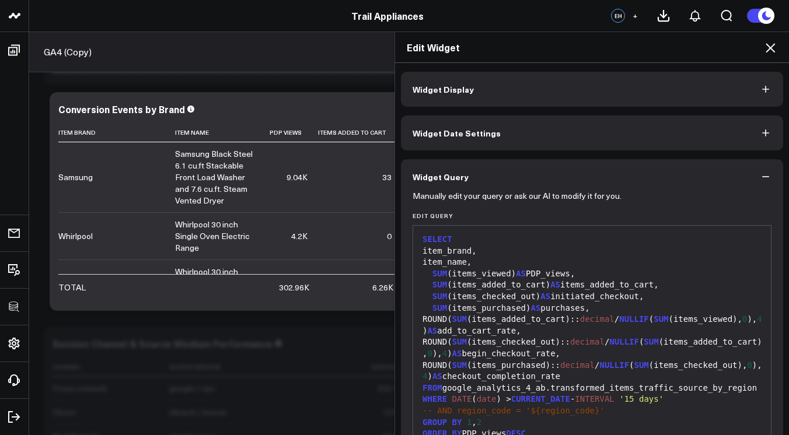
scroll to position [137, 0]
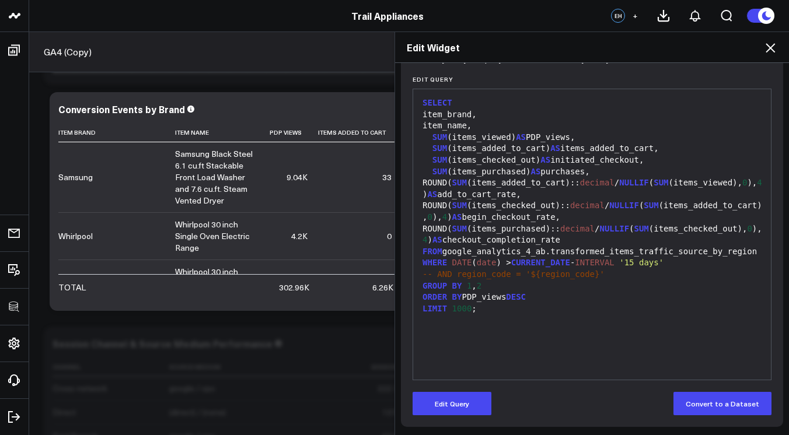
click at [776, 50] on icon at bounding box center [770, 48] width 14 height 14
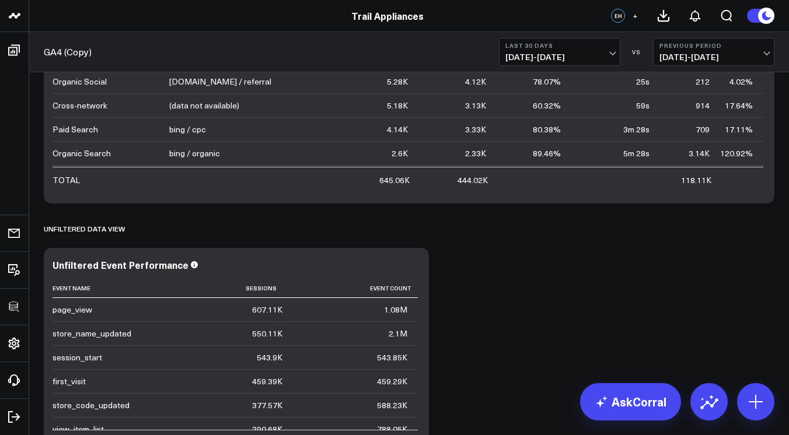
scroll to position [1434, 0]
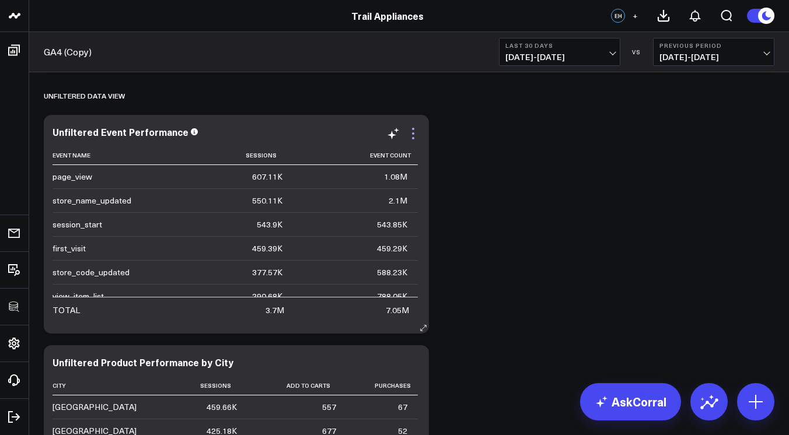
click at [414, 128] on icon at bounding box center [413, 134] width 14 height 14
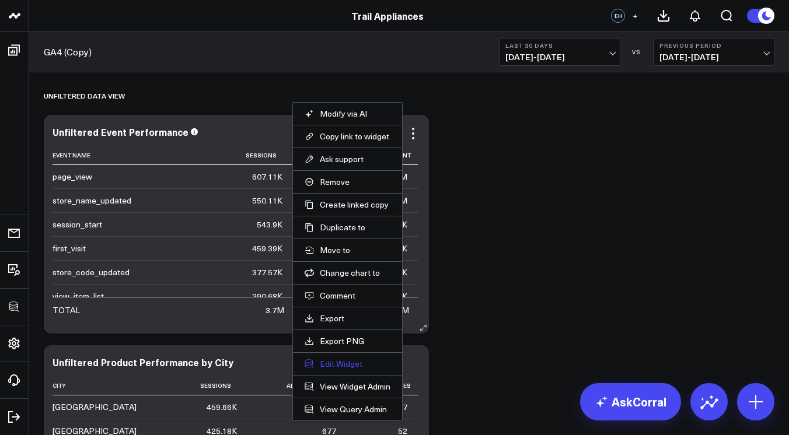
click at [337, 362] on button "Edit Widget" at bounding box center [348, 364] width 86 height 11
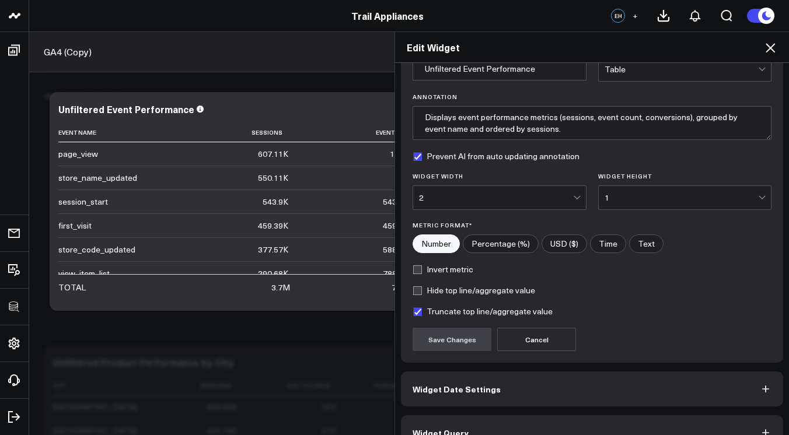
scroll to position [86, 0]
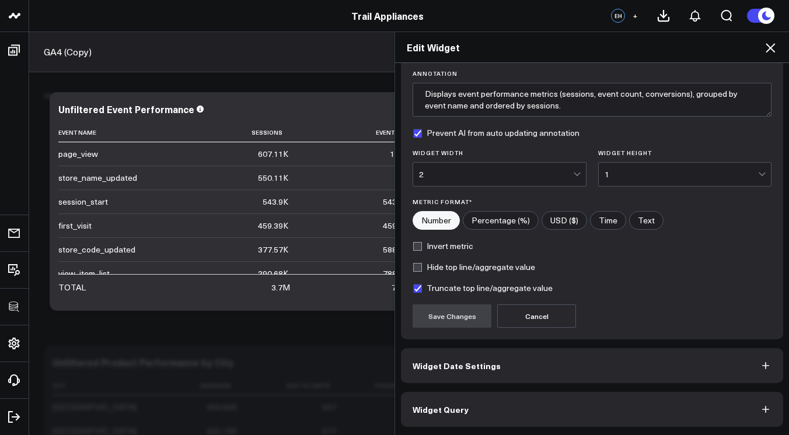
click at [523, 413] on button "Widget Query" at bounding box center [592, 409] width 382 height 35
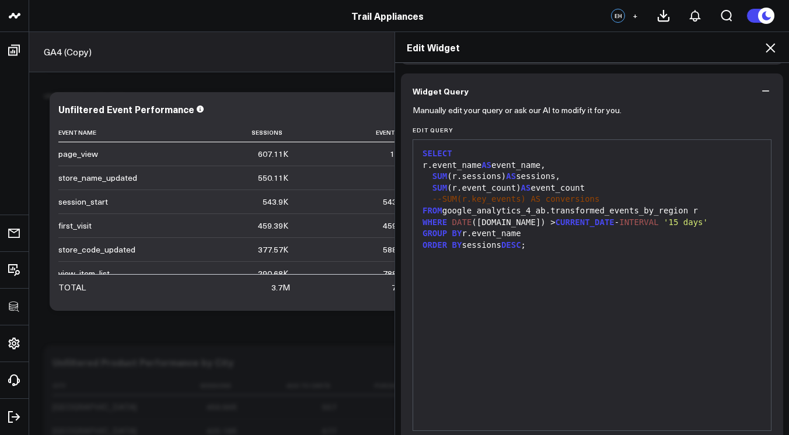
scroll to position [0, 0]
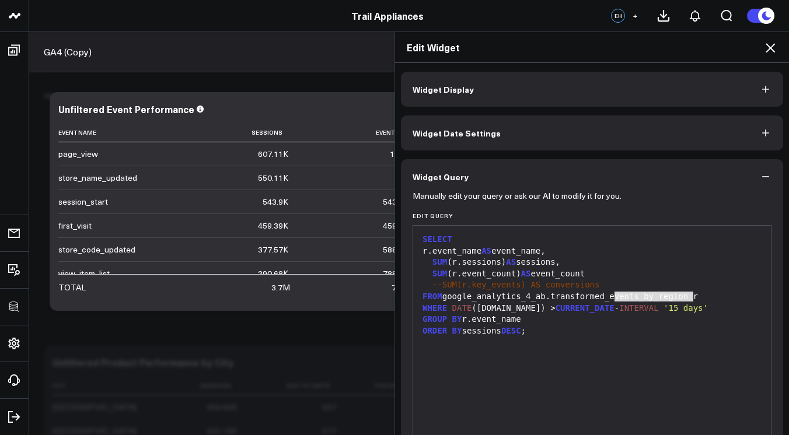
drag, startPoint x: 610, startPoint y: 298, endPoint x: 687, endPoint y: 298, distance: 77.6
click at [687, 298] on div "FROM google_analytics_4_ab.transformed_events_by_region r" at bounding box center [592, 297] width 346 height 12
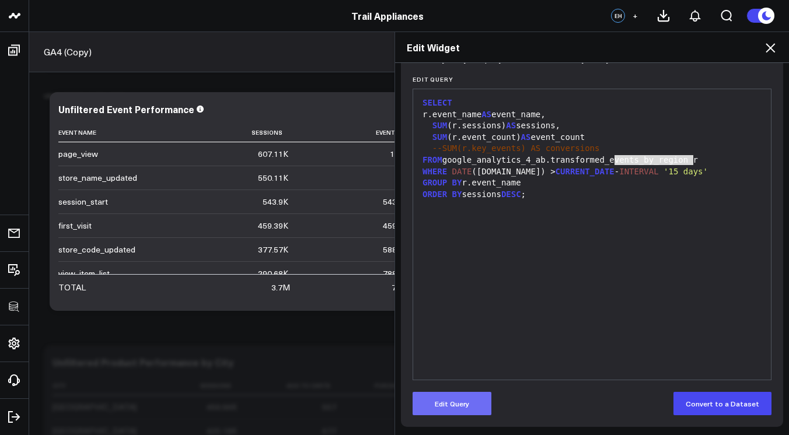
click at [449, 406] on button "Edit Query" at bounding box center [452, 403] width 79 height 23
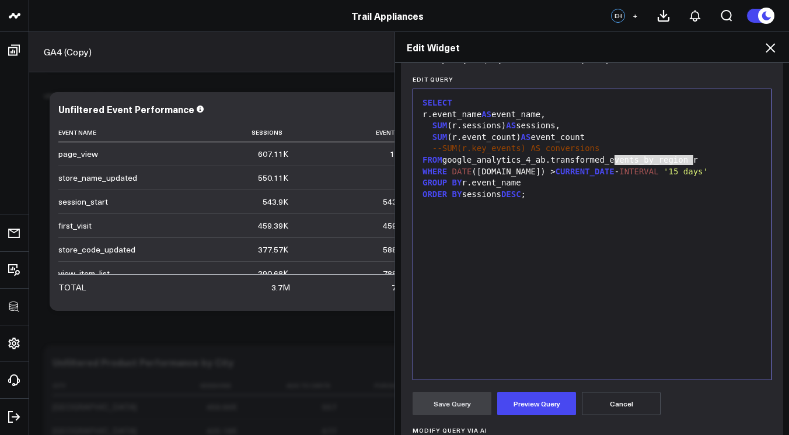
click at [582, 296] on div "SELECT r.event_name AS event_name, SUM (r.sessions) AS sessions, SUM (r.event_c…" at bounding box center [592, 234] width 346 height 279
drag, startPoint x: 611, startPoint y: 158, endPoint x: 687, endPoint y: 158, distance: 76.4
click at [687, 158] on div "FROM google_analytics_4_ab.transformed_events_by_region r" at bounding box center [592, 161] width 346 height 12
click at [437, 148] on span "--SUM(r.key_events) AS conversions" at bounding box center [515, 148] width 167 height 9
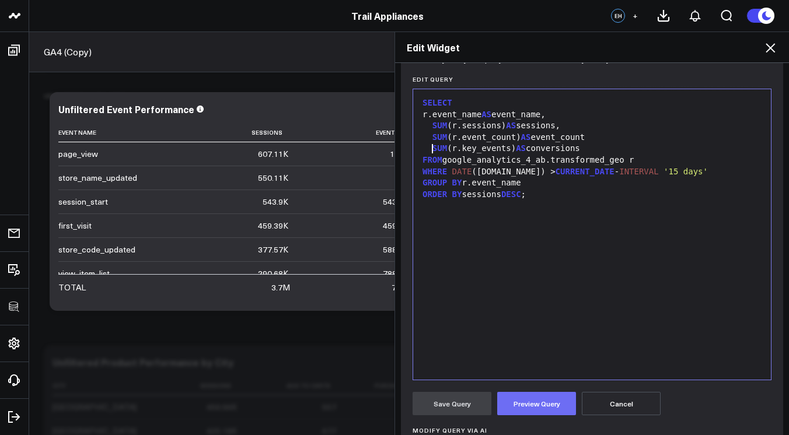
click at [530, 400] on button "Preview Query" at bounding box center [536, 403] width 79 height 23
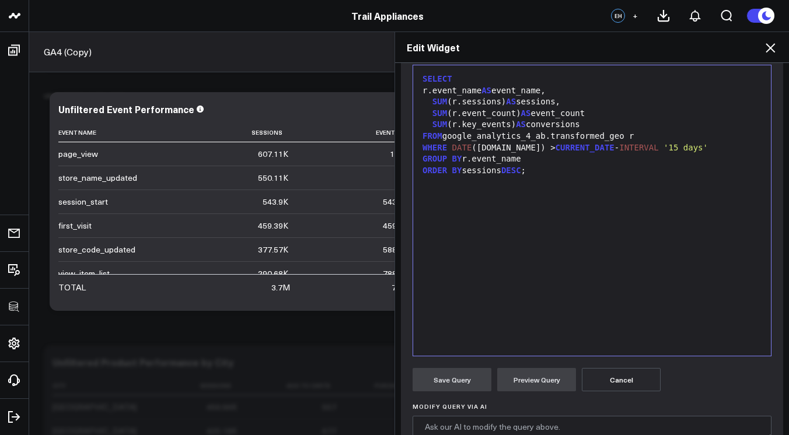
scroll to position [88, 0]
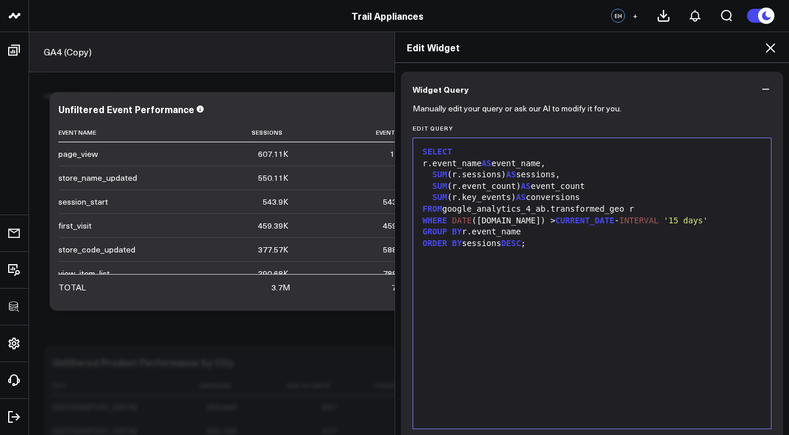
click at [602, 188] on div "SUM (r.event_count) AS event_count" at bounding box center [592, 187] width 346 height 12
click at [600, 199] on div "SUM (r.key_events) AS conversions" at bounding box center [592, 198] width 346 height 12
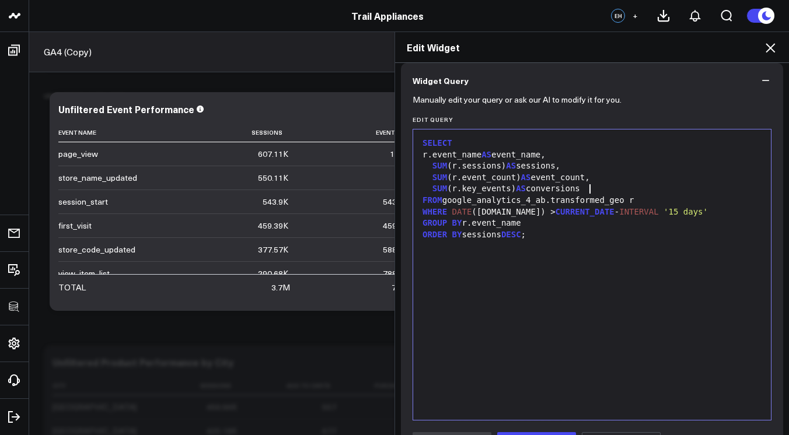
scroll to position [188, 0]
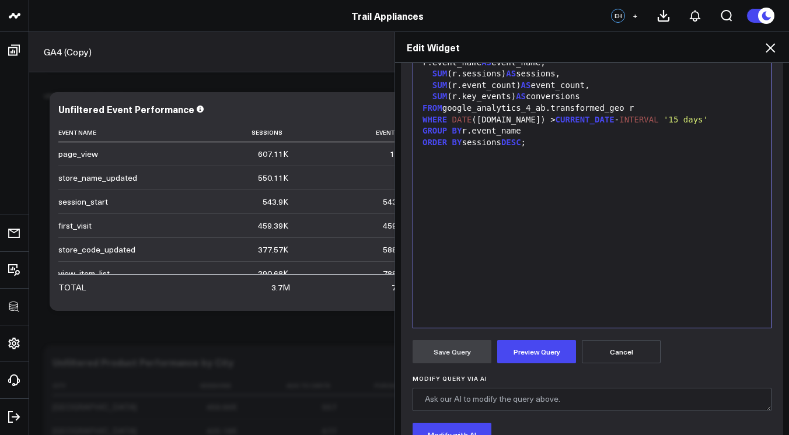
click at [521, 336] on form "Manually edit your query or ask our AI to modify it for you. Edit Query 99 1 2 …" at bounding box center [592, 273] width 359 height 535
click at [522, 345] on button "Preview Query" at bounding box center [536, 351] width 79 height 23
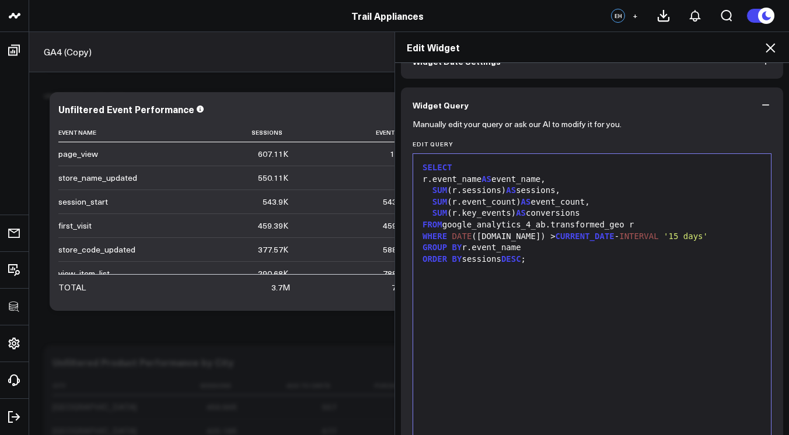
scroll to position [47, 0]
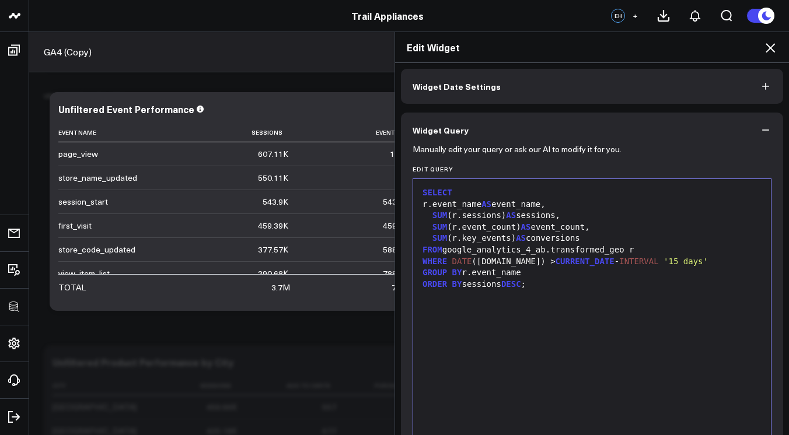
click at [619, 258] on span "INTERVAL" at bounding box center [638, 261] width 39 height 9
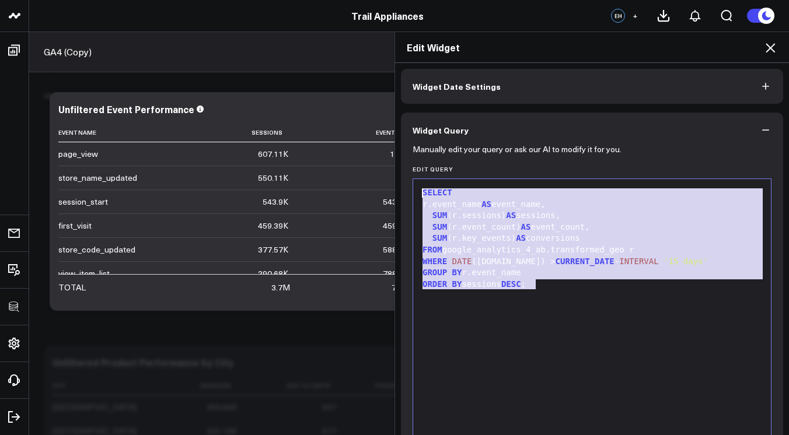
drag, startPoint x: 595, startPoint y: 281, endPoint x: 378, endPoint y: 182, distance: 238.4
click at [378, 182] on div "Edit Widget Widget Display Widget Date Settings Widget Query Manually edit your…" at bounding box center [394, 234] width 789 height 404
copy div "SELECT r.event_name AS event_name, SUM (r.sessions) AS sessions, SUM (r.event_c…"
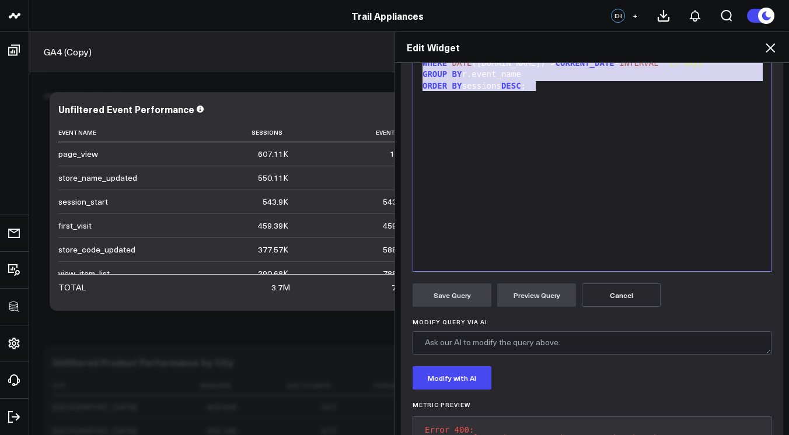
scroll to position [63, 0]
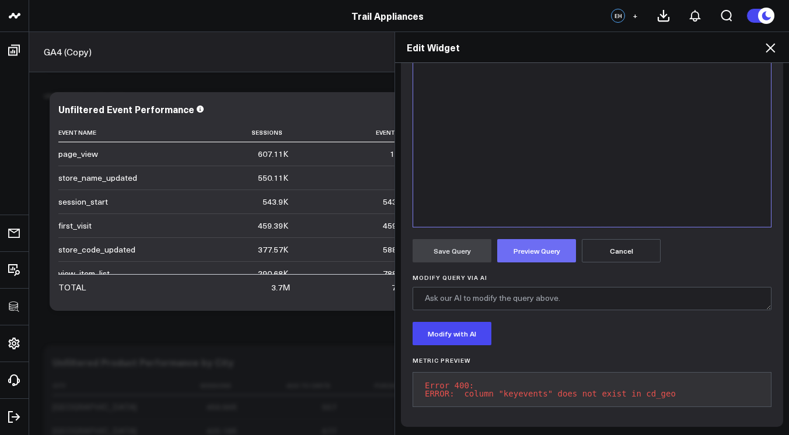
click at [526, 248] on button "Preview Query" at bounding box center [536, 250] width 79 height 23
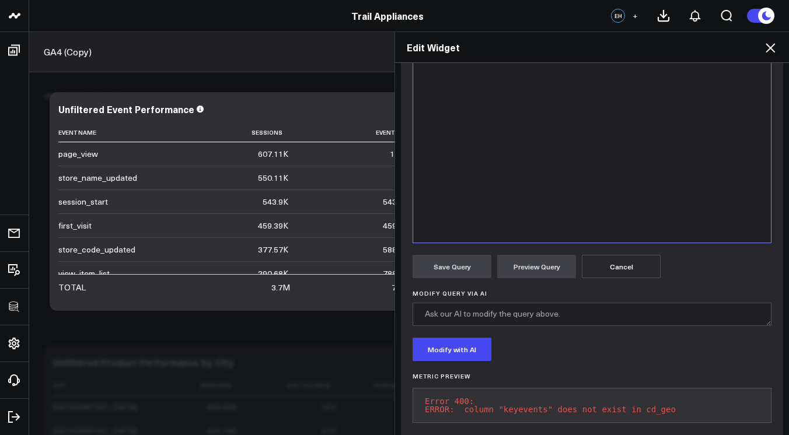
scroll to position [298, 0]
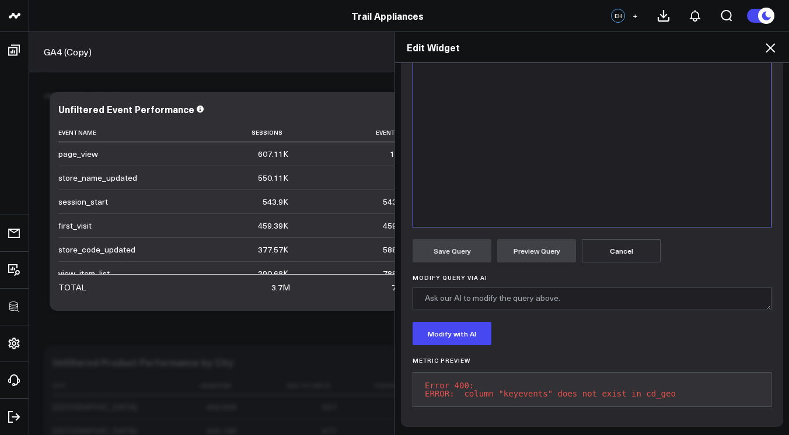
click at [771, 48] on icon at bounding box center [770, 47] width 9 height 9
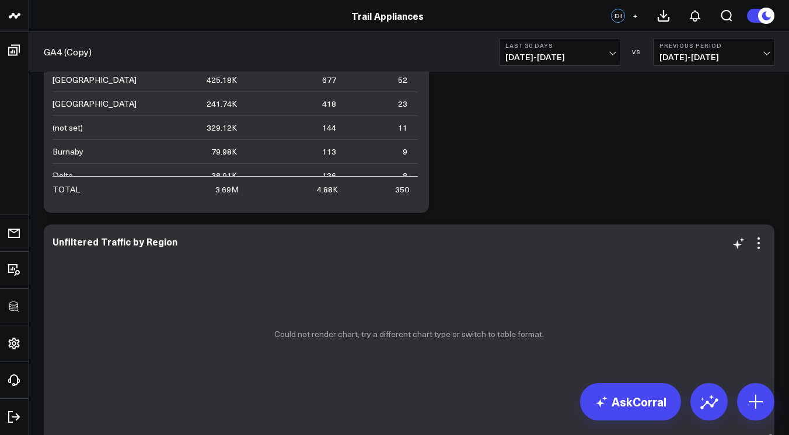
scroll to position [1844, 0]
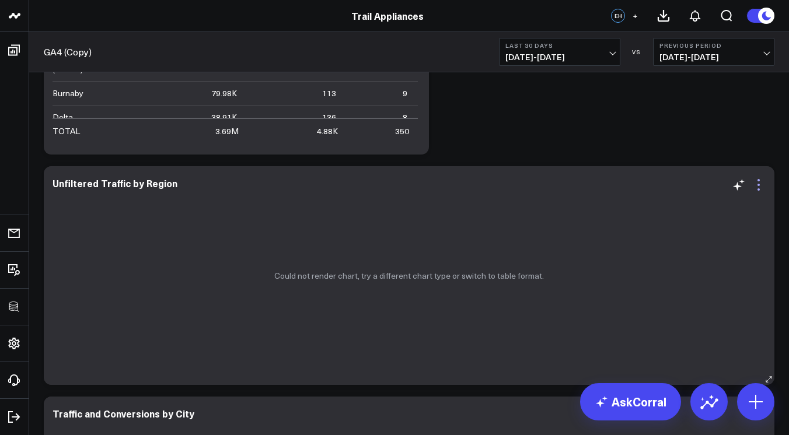
click at [759, 191] on icon at bounding box center [759, 185] width 14 height 14
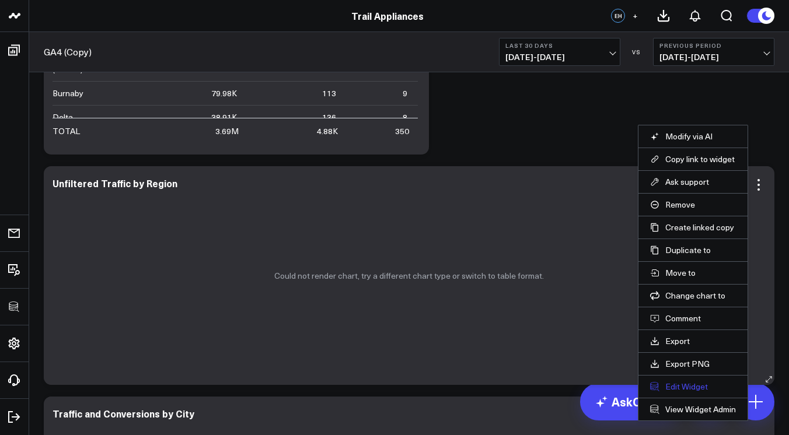
click at [677, 386] on button "Edit Widget" at bounding box center [693, 387] width 86 height 11
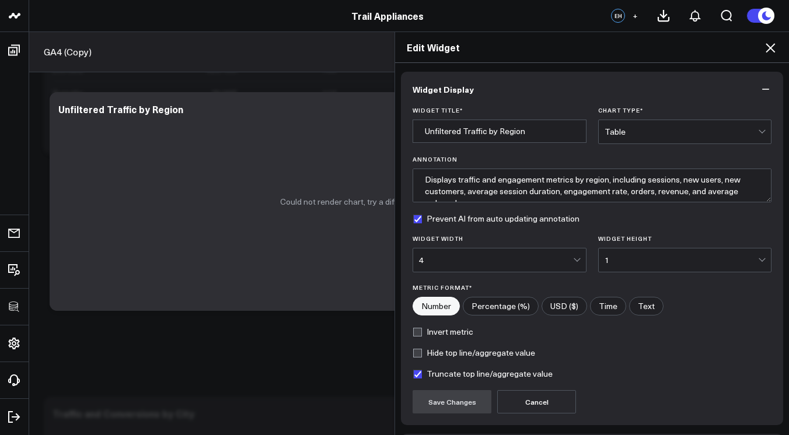
scroll to position [86, 0]
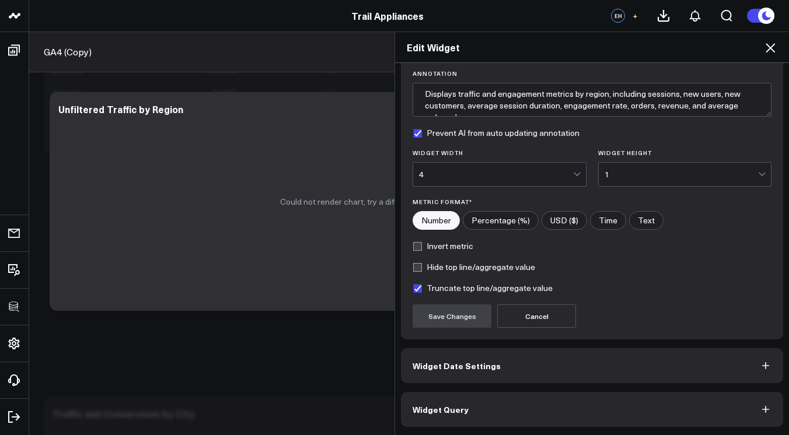
click at [591, 420] on button "Widget Query" at bounding box center [592, 409] width 382 height 35
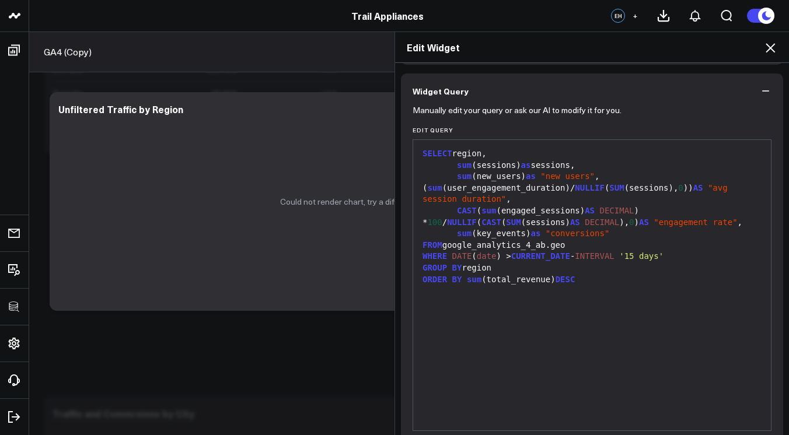
scroll to position [0, 0]
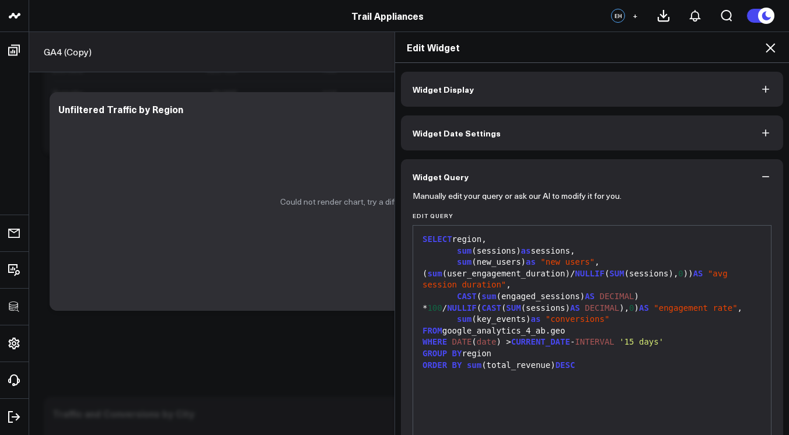
click at [557, 330] on div "FROM google_analytics_4_ab.geo" at bounding box center [592, 332] width 346 height 12
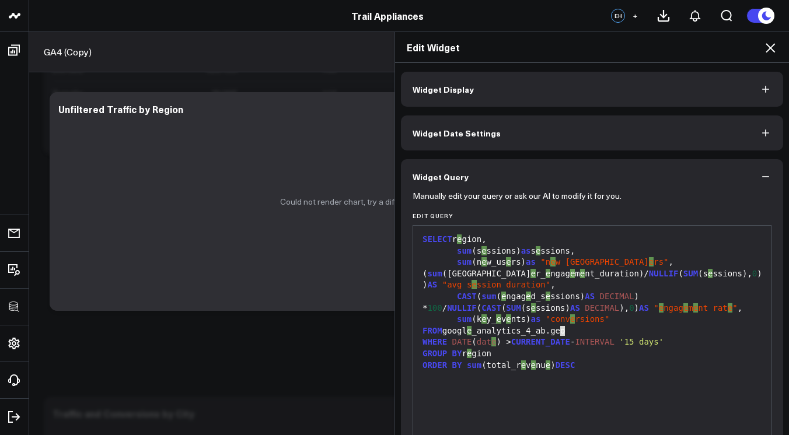
click at [554, 331] on div "FROM googl e _analytics_4_ab.geo" at bounding box center [592, 332] width 346 height 12
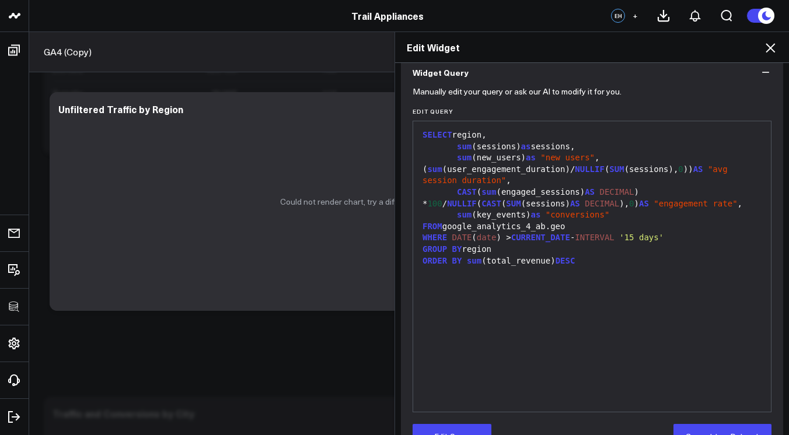
scroll to position [118, 0]
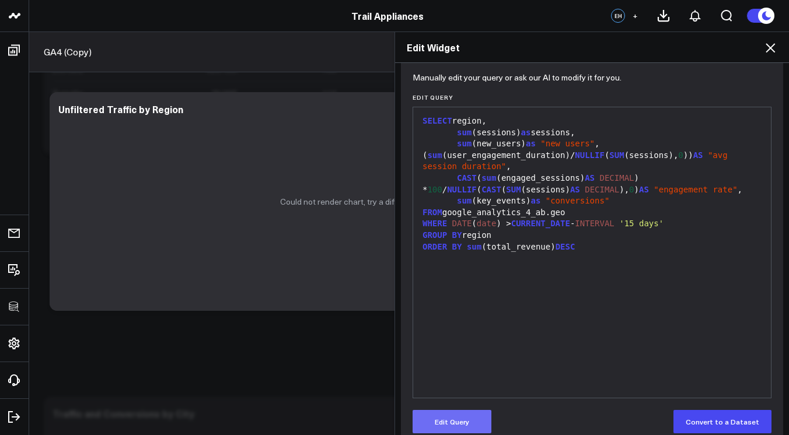
click at [460, 420] on button "Edit Query" at bounding box center [452, 421] width 79 height 23
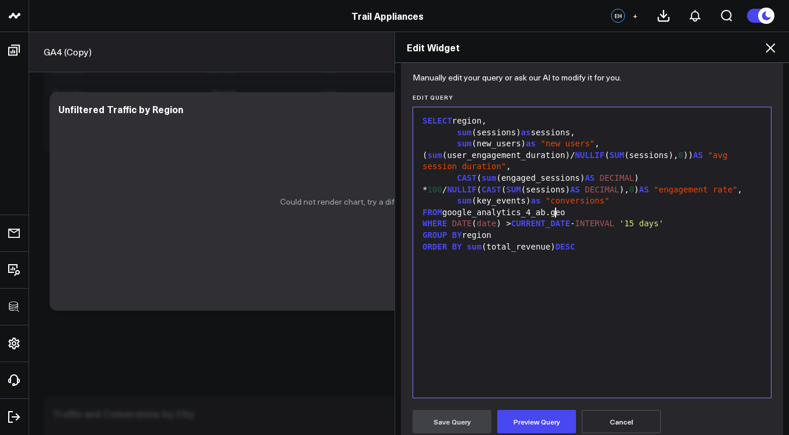
click at [553, 213] on div "FROM google_analytics_4_ab.geo" at bounding box center [592, 213] width 346 height 12
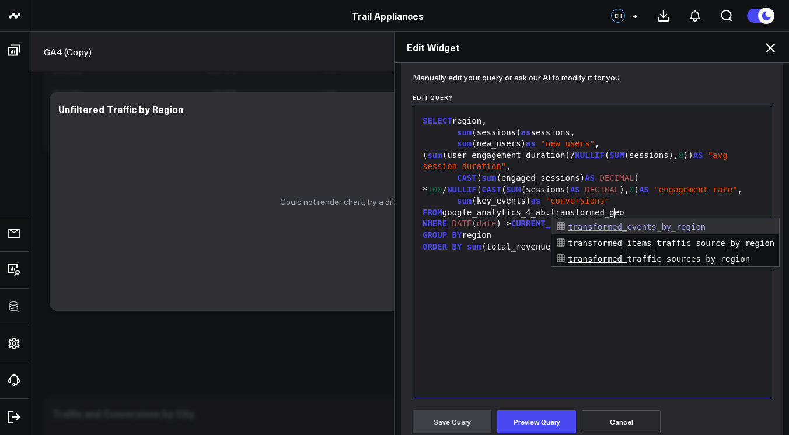
click at [487, 277] on div "SELECT region, sum (sessions) as sessions, sum (new_users) as "new users" , ( s…" at bounding box center [592, 252] width 346 height 279
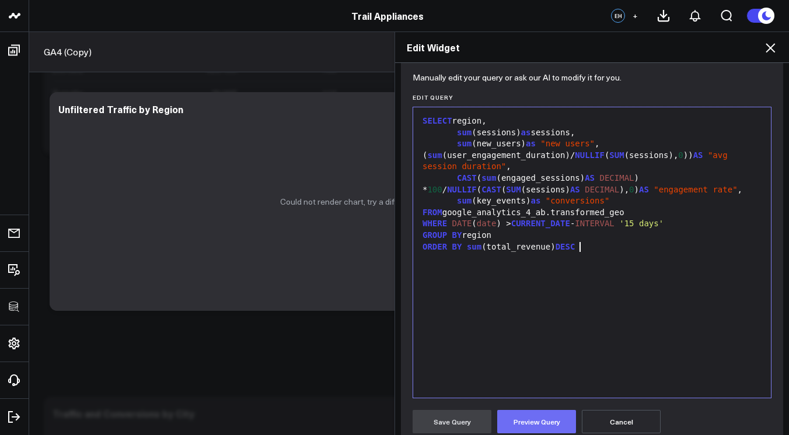
click at [545, 419] on button "Preview Query" at bounding box center [536, 421] width 79 height 23
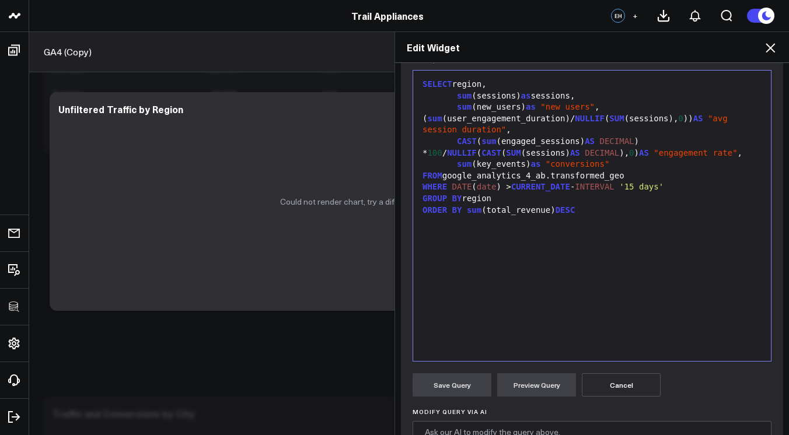
scroll to position [0, 0]
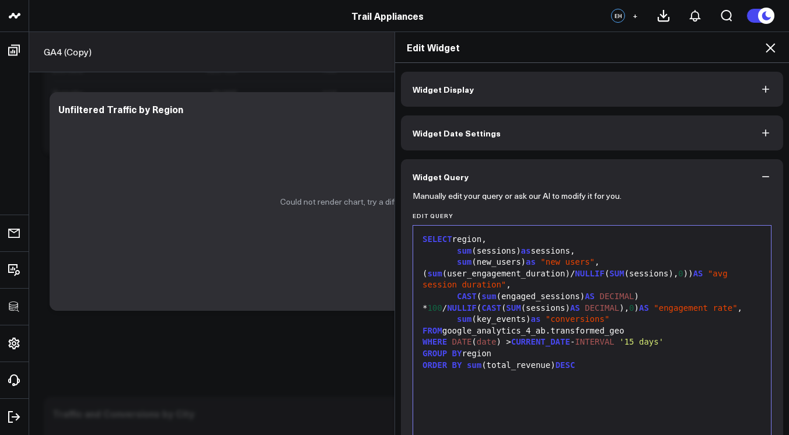
click at [497, 318] on div "sum (key_events) as "conversions"" at bounding box center [592, 320] width 346 height 12
click at [493, 320] on div "sum (key_events) as "conversions"" at bounding box center [592, 320] width 346 height 12
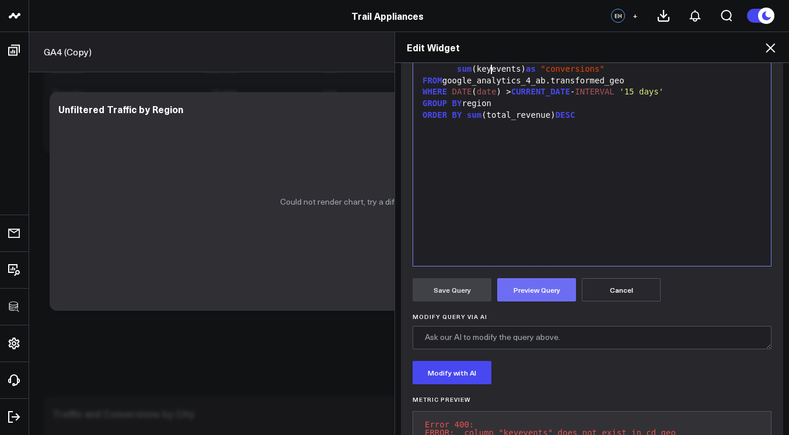
click at [521, 298] on button "Preview Query" at bounding box center [536, 289] width 79 height 23
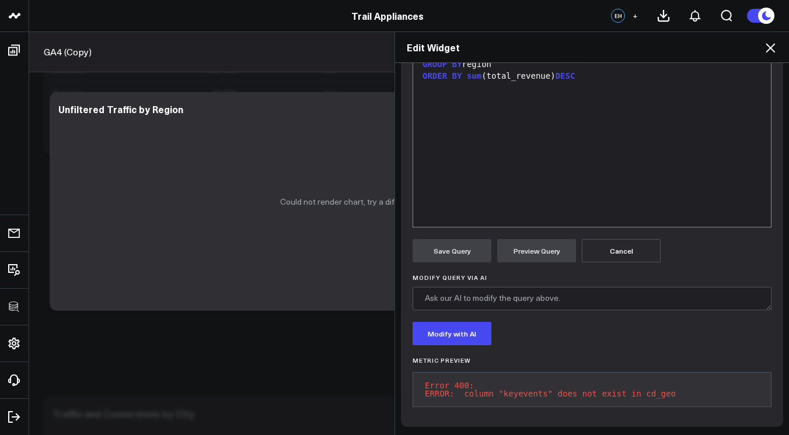
scroll to position [50, 0]
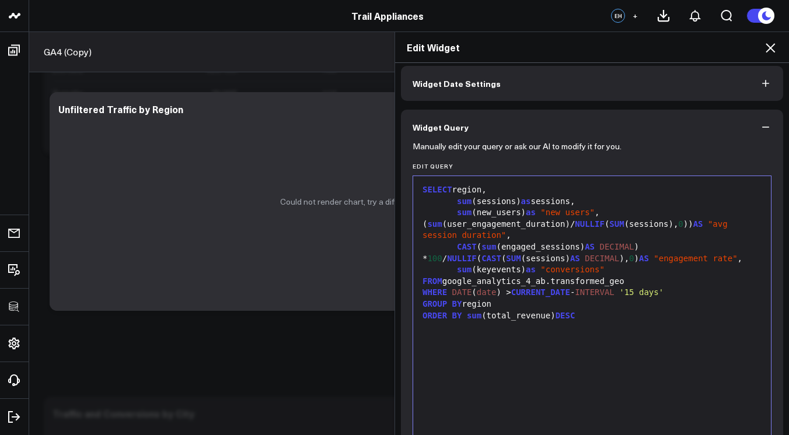
click at [494, 271] on div "sum (keyevents) as "conversions"" at bounding box center [592, 270] width 346 height 12
click at [490, 271] on div "sum (keyevents) as "conversions"" at bounding box center [592, 270] width 346 height 12
click at [486, 270] on div "sum (keyevents) as "conversions"" at bounding box center [592, 270] width 346 height 12
click at [544, 276] on div "FROM google_analytics_4_ab.transformed_geo" at bounding box center [592, 282] width 346 height 12
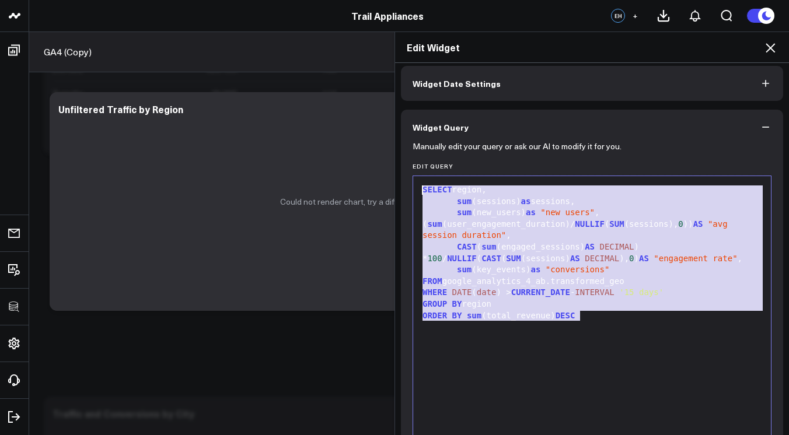
drag, startPoint x: 582, startPoint y: 317, endPoint x: 394, endPoint y: 176, distance: 235.5
click at [395, 176] on div "Widget Display Widget Date Settings Widget Query Manually edit your query or as…" at bounding box center [592, 249] width 394 height 373
copy div "SELECT region, sum (sessions) as sessions, sum (new_users) as "new users" , ( s…"
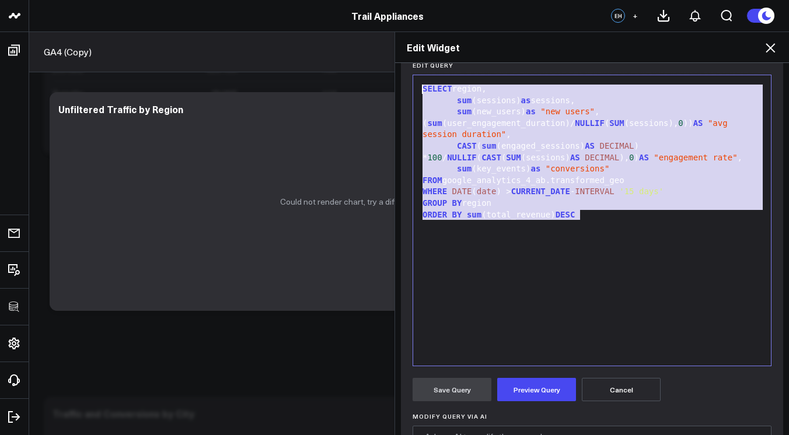
scroll to position [91, 0]
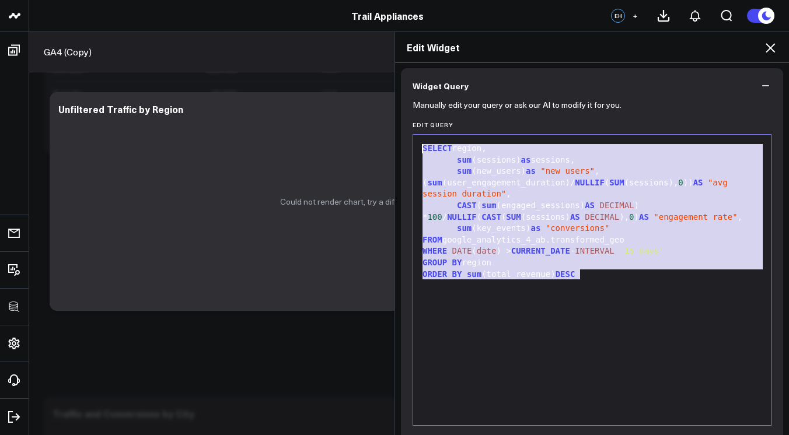
click at [580, 244] on div "FROM google_analytics_4_ab.transformed_geo" at bounding box center [592, 241] width 346 height 12
